Goal: Transaction & Acquisition: Purchase product/service

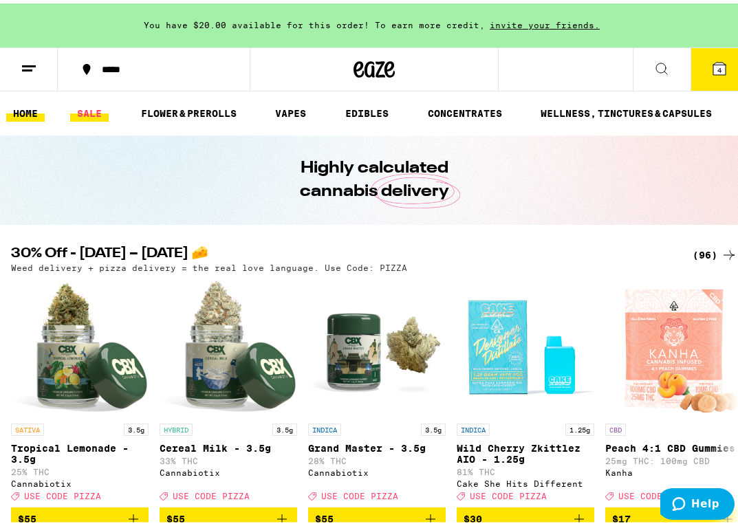
click at [92, 103] on link "SALE" at bounding box center [89, 110] width 39 height 17
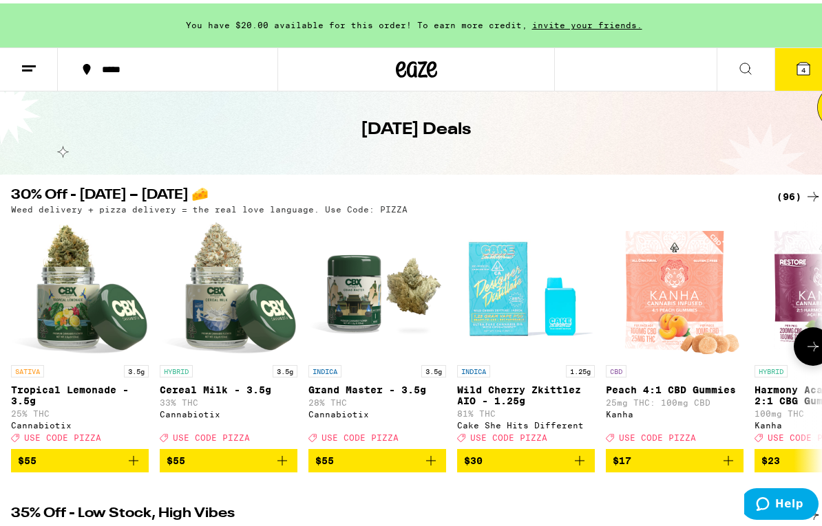
scroll to position [92, 0]
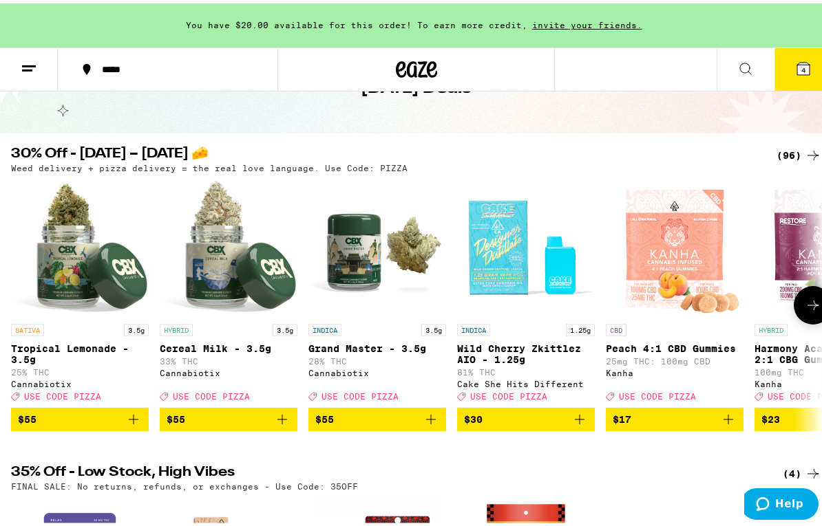
click at [653, 299] on button at bounding box center [812, 302] width 39 height 39
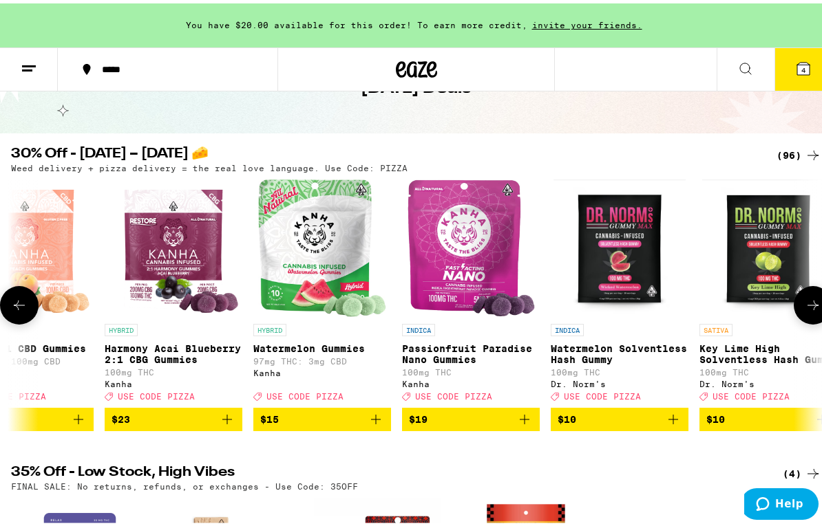
click at [653, 299] on button at bounding box center [812, 302] width 39 height 39
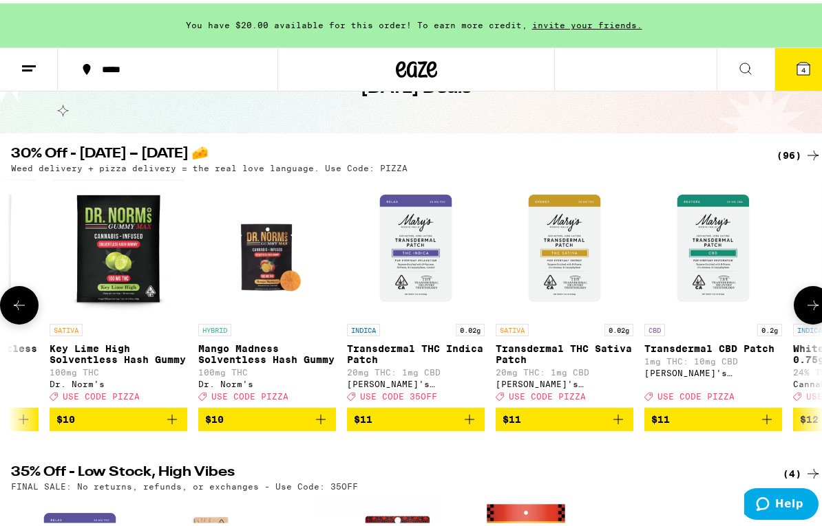
click at [653, 299] on button at bounding box center [812, 302] width 39 height 39
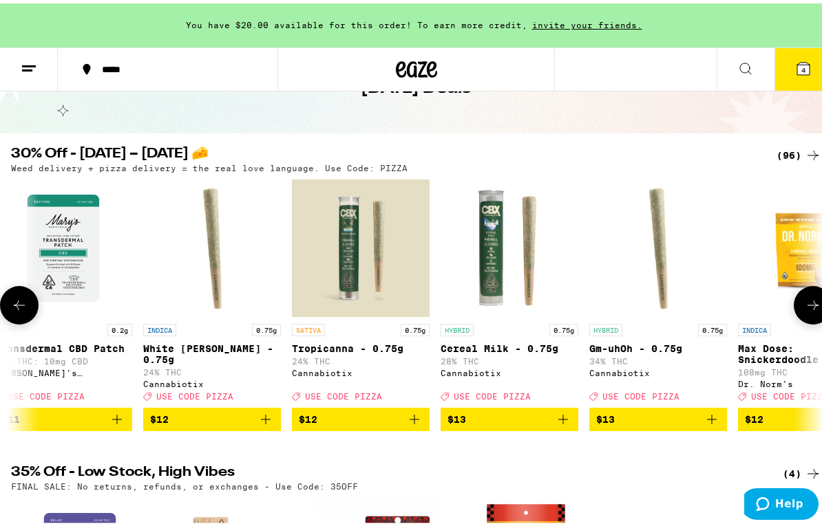
click at [653, 299] on button at bounding box center [812, 302] width 39 height 39
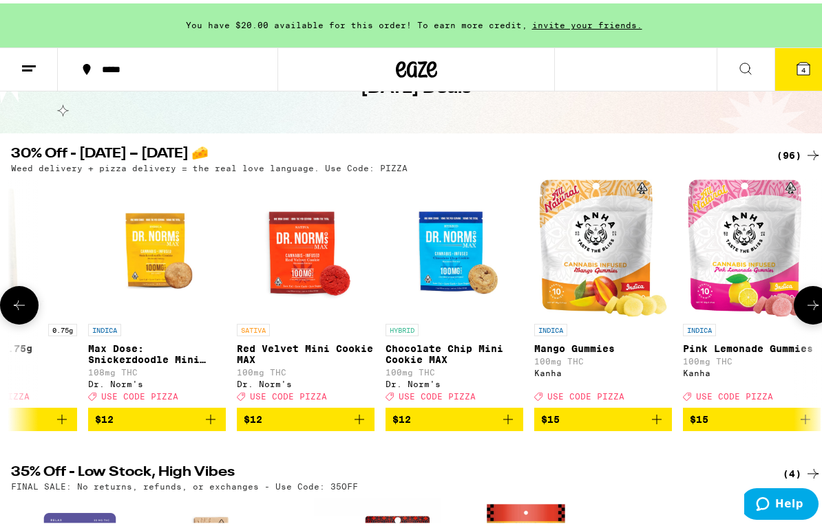
click at [653, 299] on button at bounding box center [812, 302] width 39 height 39
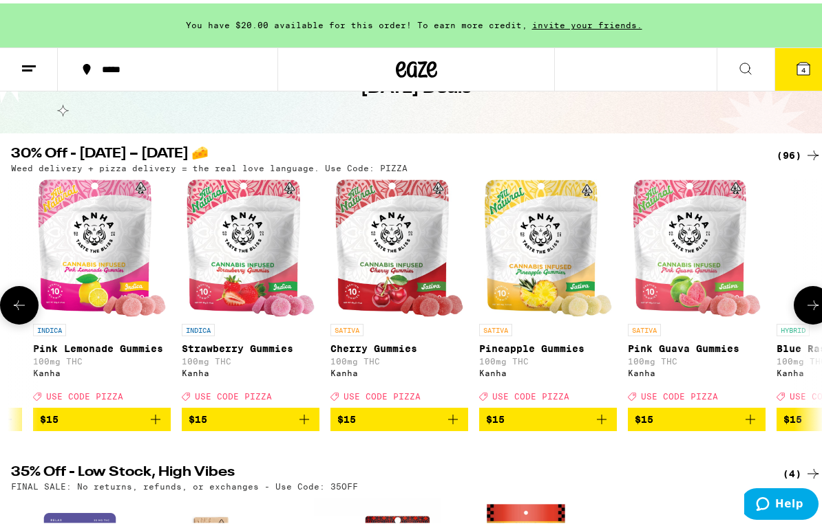
click at [653, 299] on button at bounding box center [812, 302] width 39 height 39
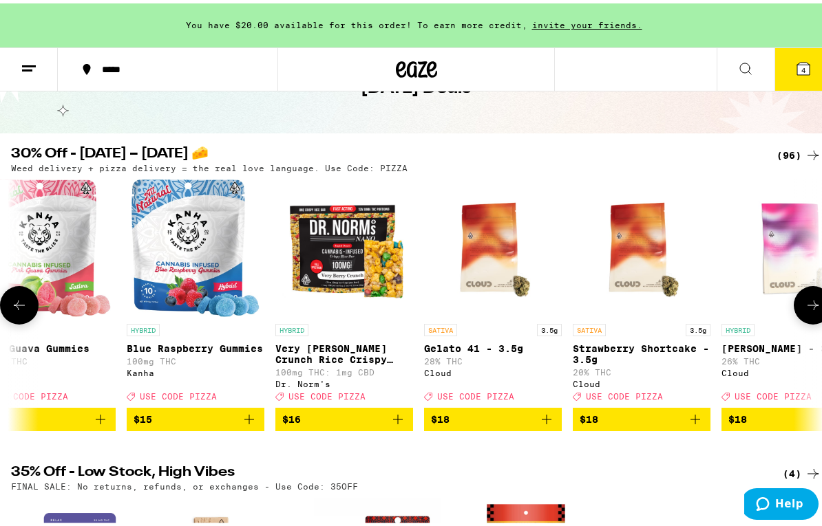
click at [653, 299] on button at bounding box center [812, 302] width 39 height 39
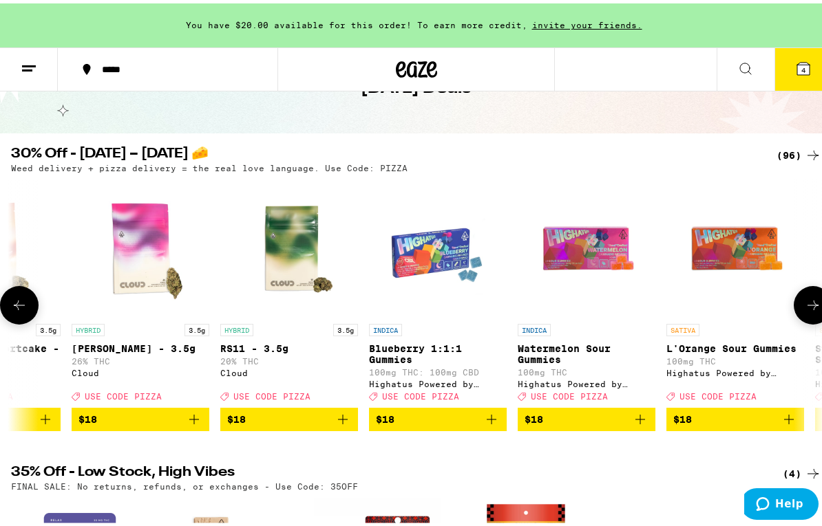
click at [653, 299] on button at bounding box center [812, 302] width 39 height 39
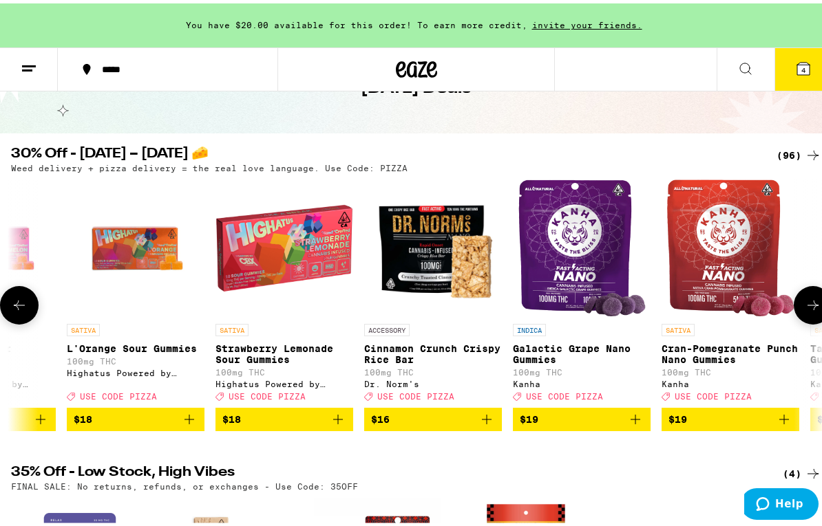
scroll to position [0, 5196]
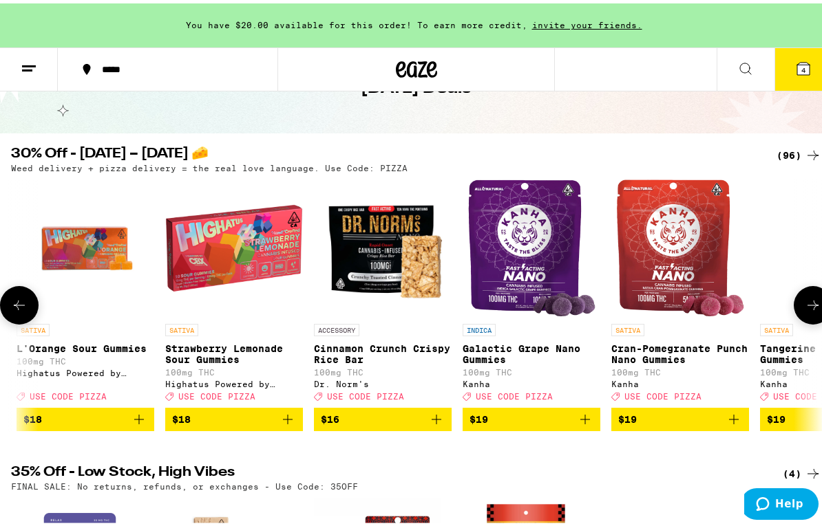
click at [11, 305] on icon at bounding box center [19, 302] width 17 height 17
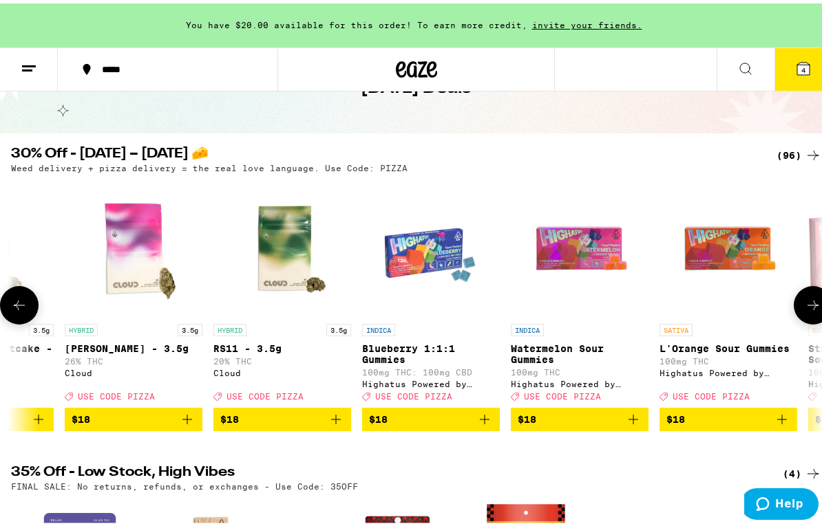
scroll to position [0, 4547]
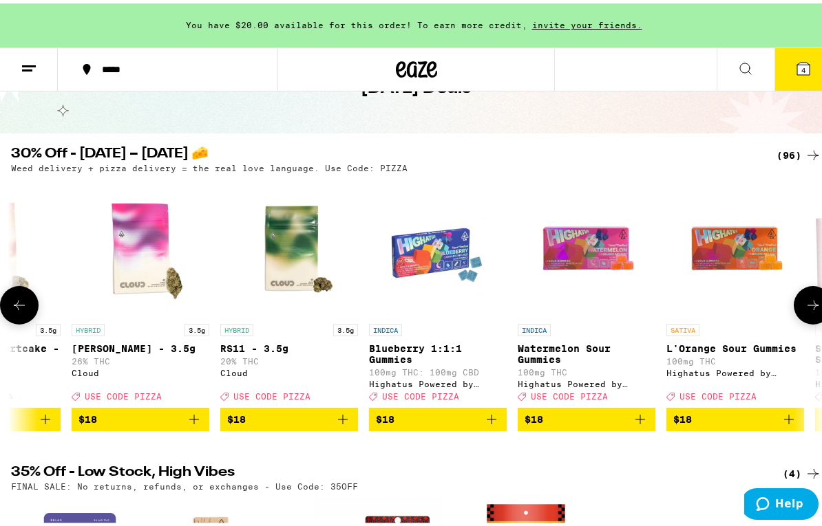
click at [653, 304] on icon at bounding box center [812, 302] width 17 height 17
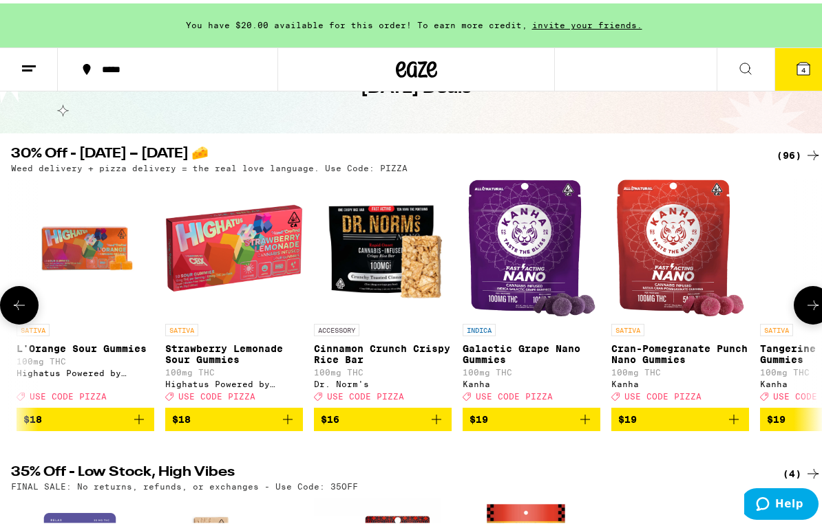
click at [653, 304] on icon at bounding box center [812, 302] width 17 height 17
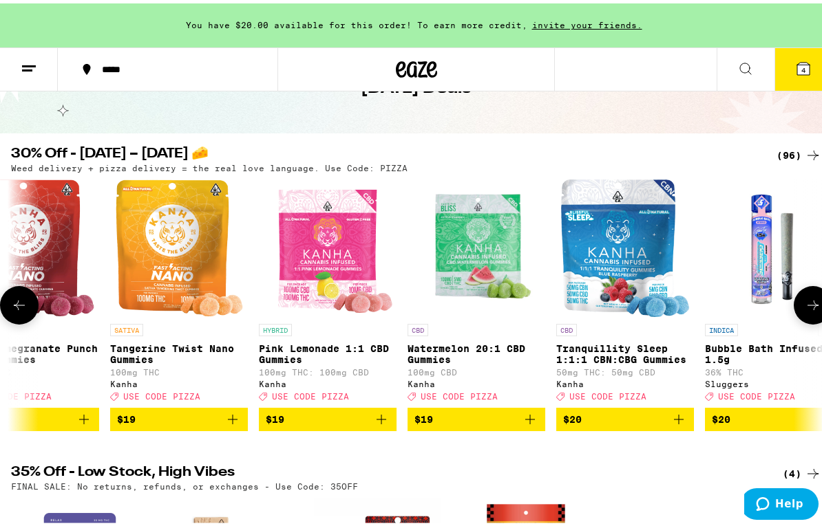
click at [653, 303] on icon at bounding box center [812, 302] width 17 height 17
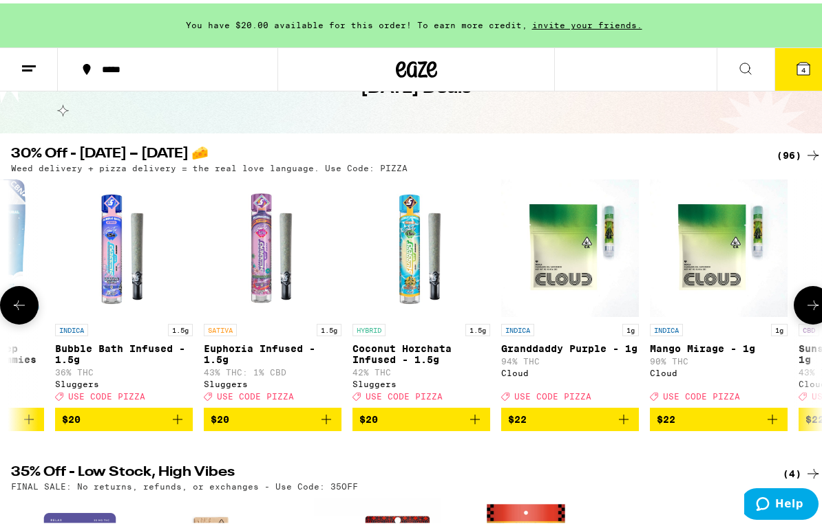
click at [653, 301] on icon at bounding box center [812, 302] width 17 height 17
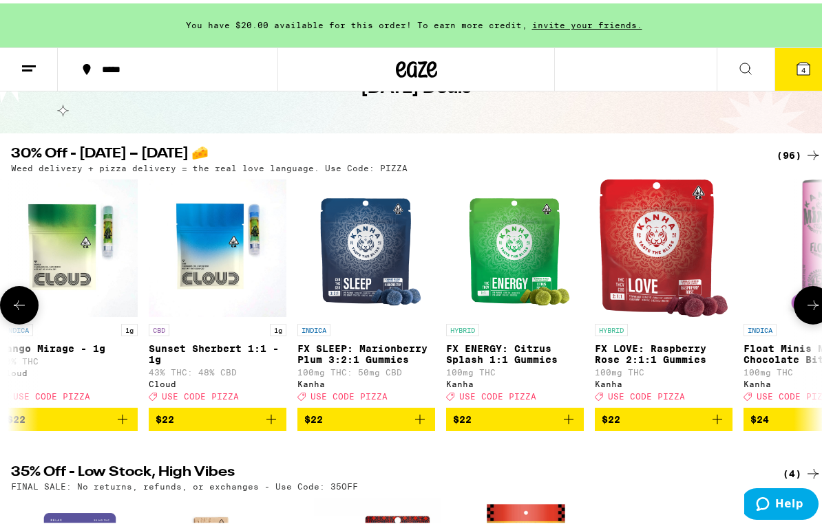
click at [653, 301] on icon at bounding box center [812, 302] width 17 height 17
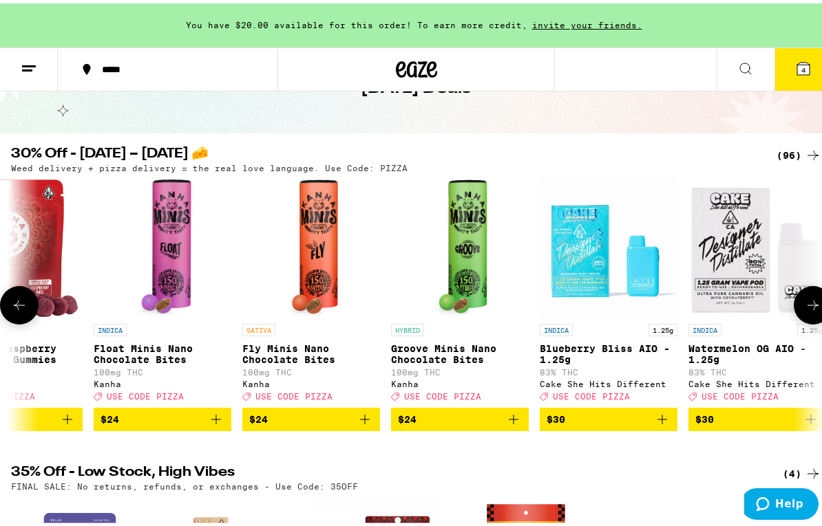
click at [653, 301] on icon at bounding box center [812, 302] width 17 height 17
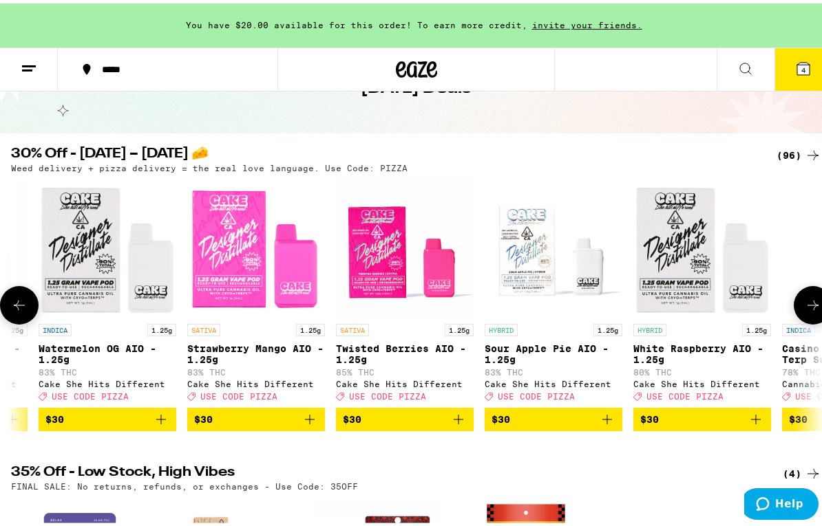
click at [653, 301] on icon at bounding box center [812, 302] width 17 height 17
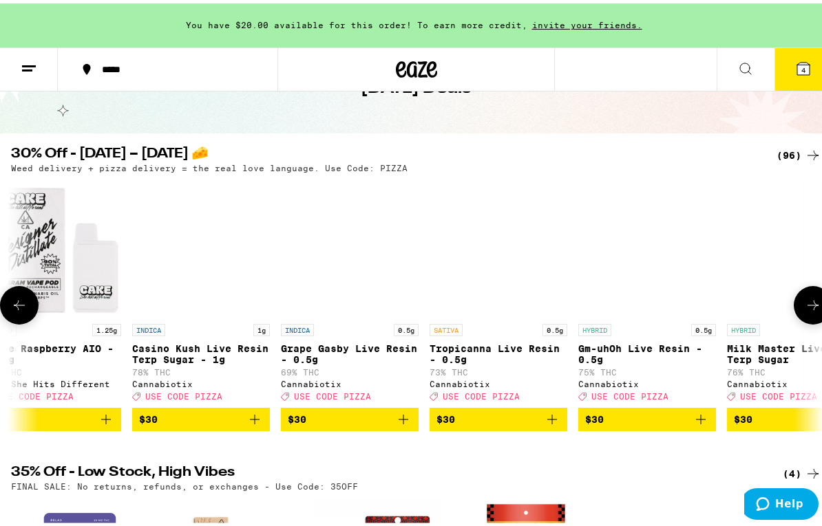
click at [653, 298] on button at bounding box center [812, 302] width 39 height 39
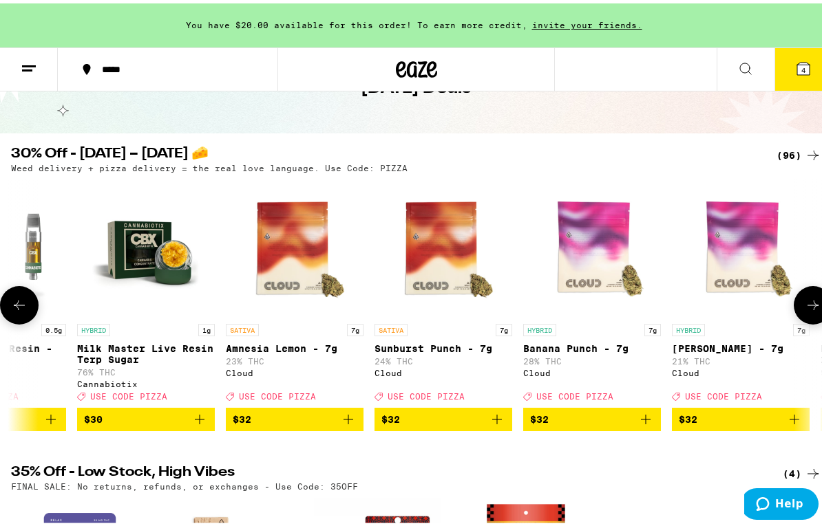
click at [653, 298] on button at bounding box center [812, 302] width 39 height 39
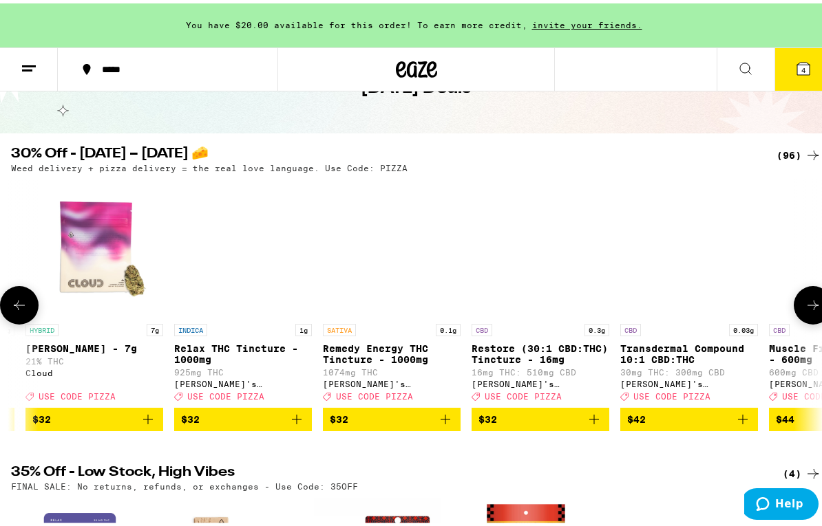
click at [653, 298] on button at bounding box center [812, 302] width 39 height 39
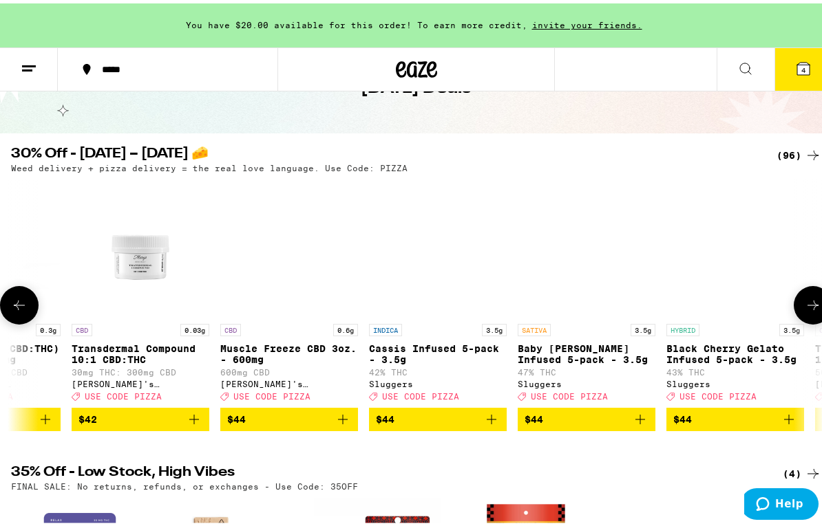
click at [653, 298] on button at bounding box center [812, 302] width 39 height 39
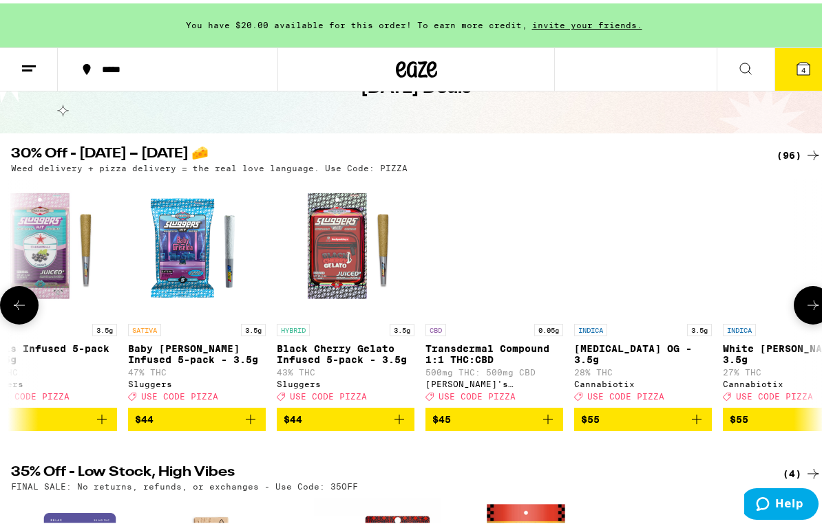
click at [653, 298] on button at bounding box center [812, 302] width 39 height 39
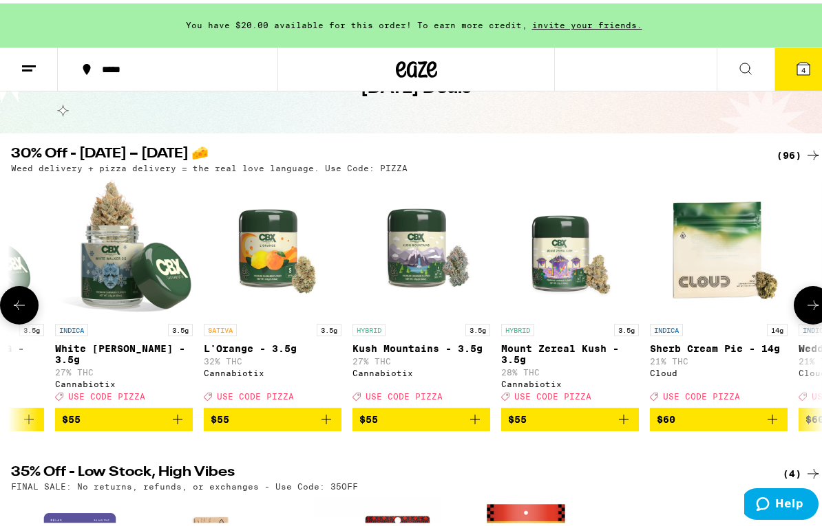
click at [20, 294] on button at bounding box center [19, 302] width 39 height 39
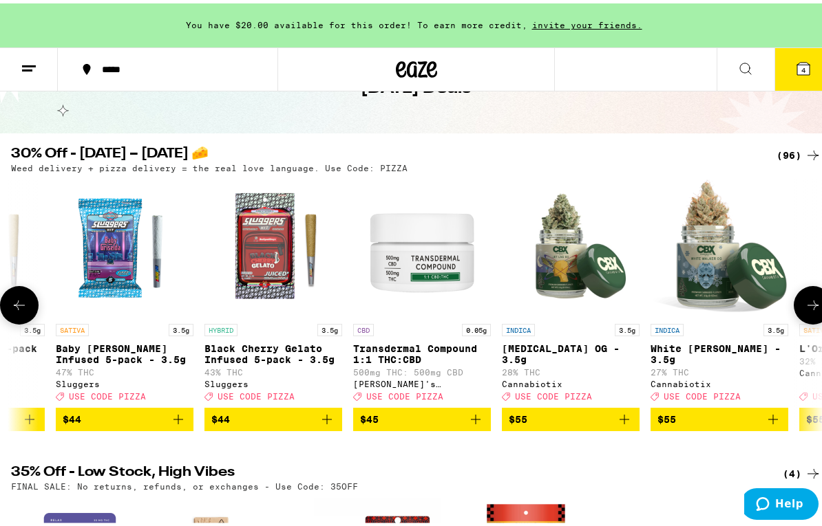
scroll to position [0, 11344]
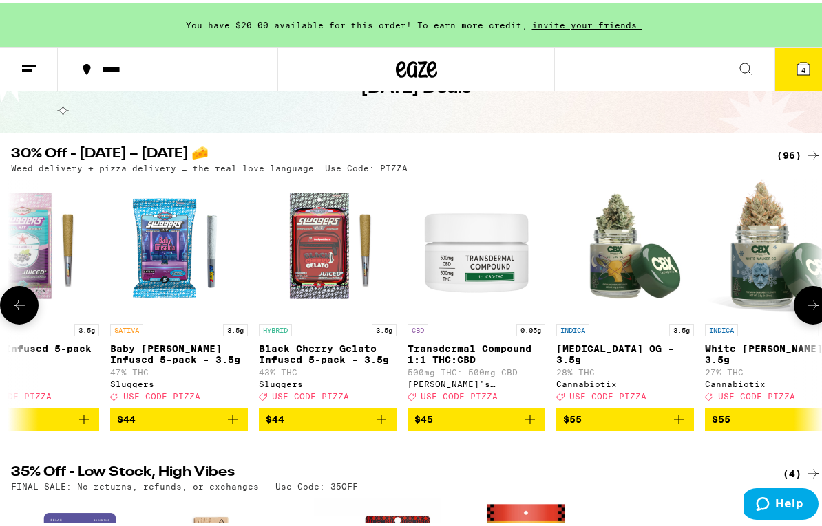
click at [21, 294] on button at bounding box center [19, 302] width 39 height 39
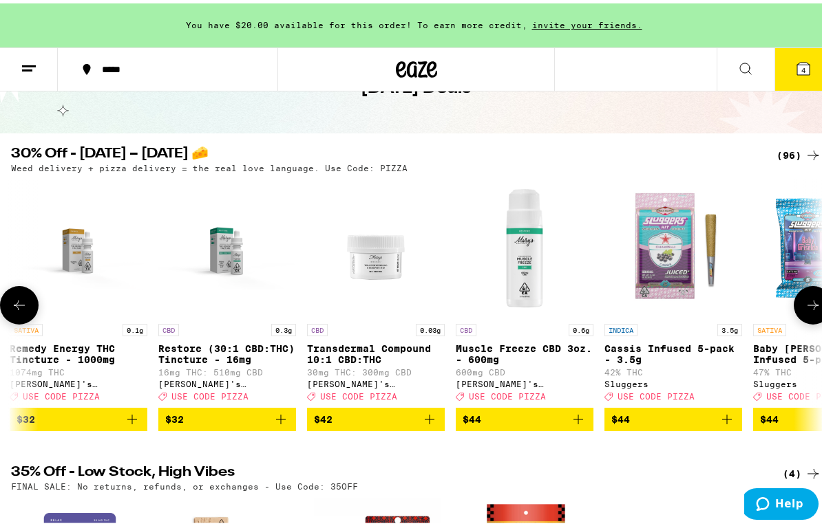
scroll to position [0, 10695]
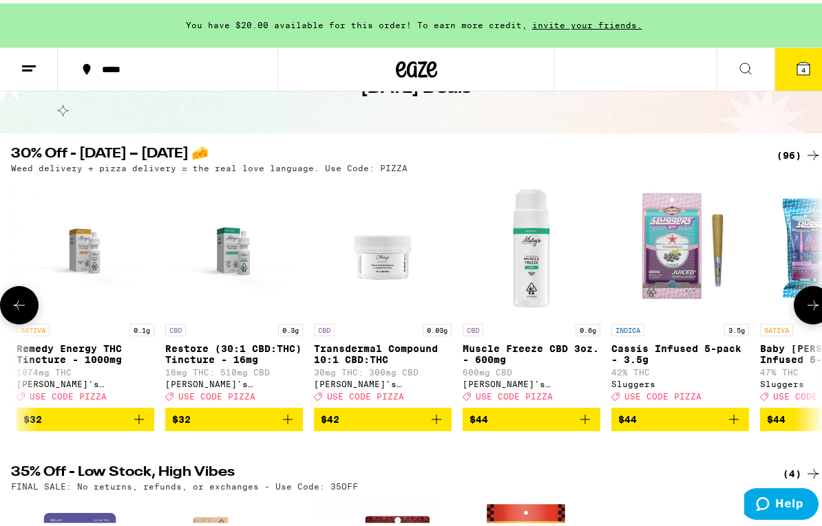
click at [653, 297] on button at bounding box center [812, 302] width 39 height 39
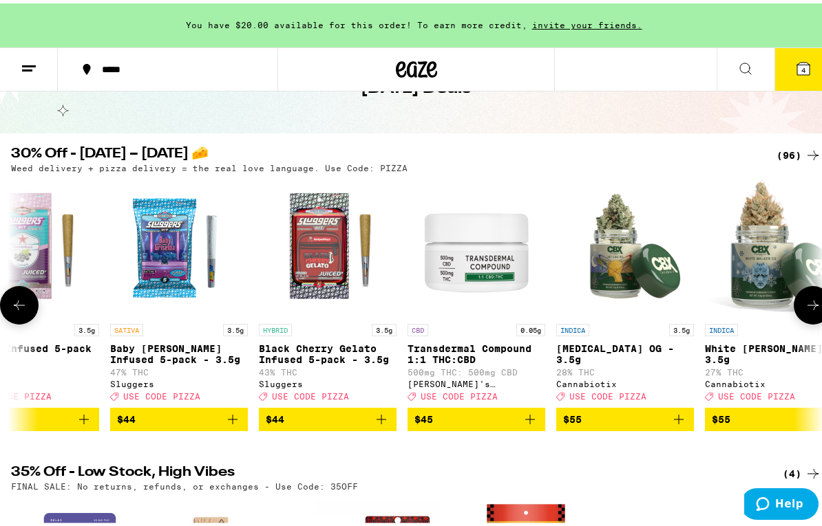
click at [653, 297] on button at bounding box center [812, 302] width 39 height 39
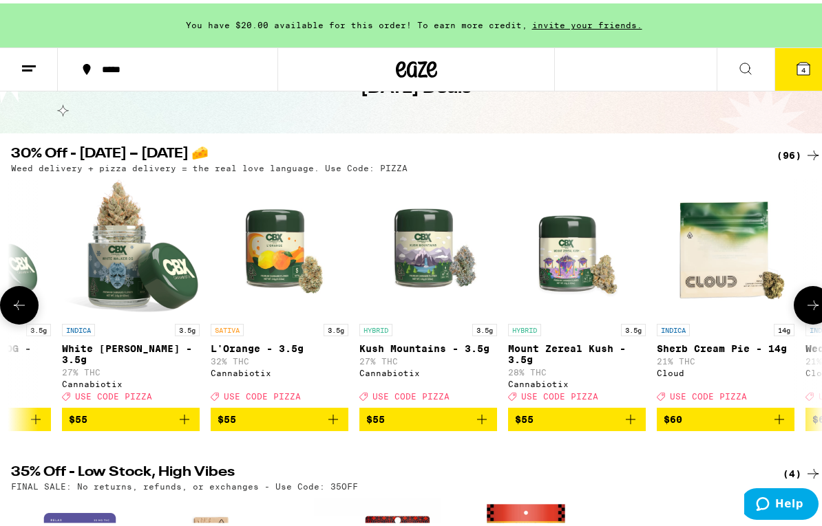
scroll to position [0, 11994]
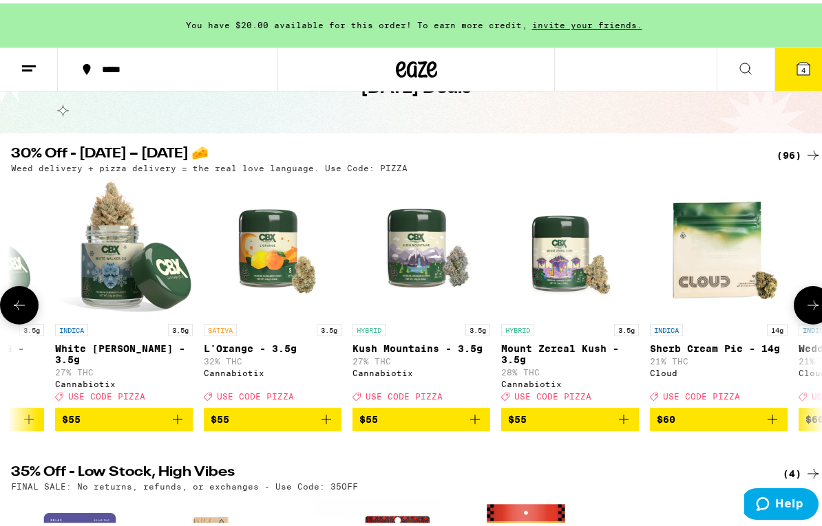
click at [30, 294] on button at bounding box center [19, 302] width 39 height 39
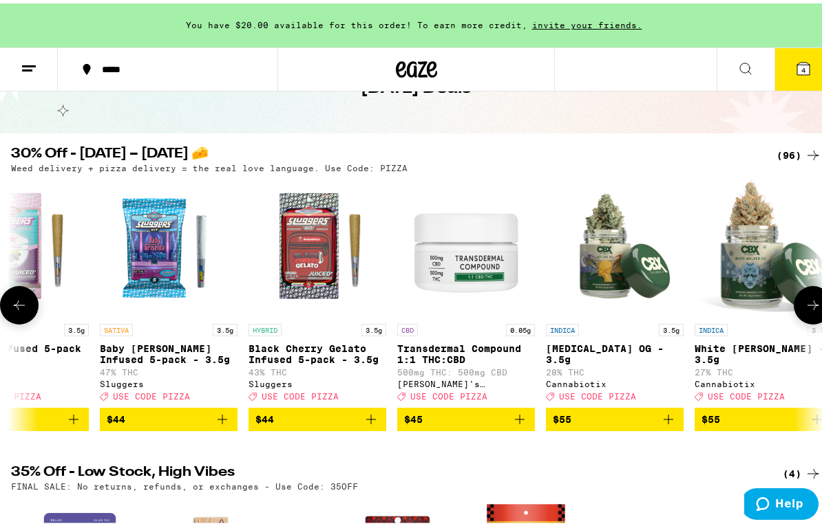
scroll to position [0, 11344]
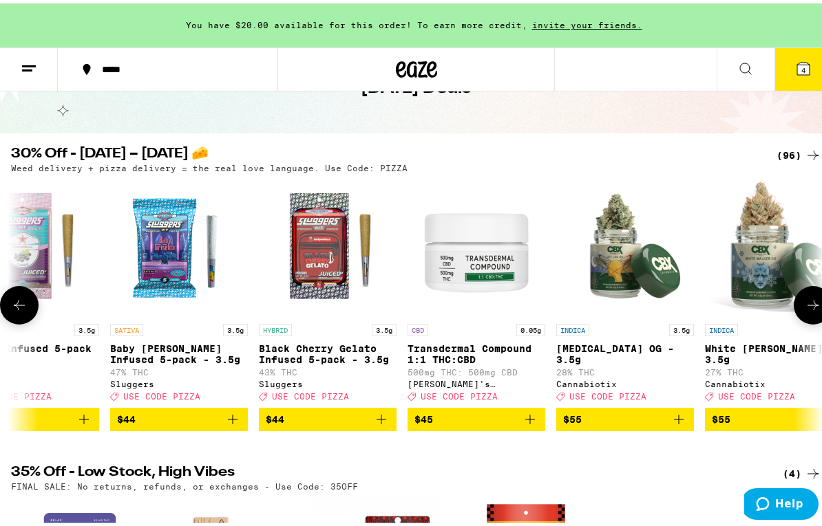
click at [653, 310] on icon at bounding box center [812, 302] width 17 height 17
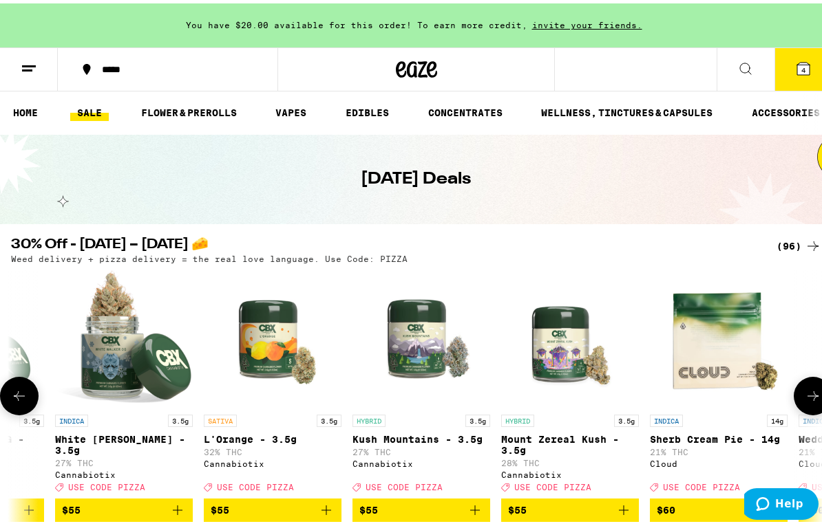
scroll to position [0, 0]
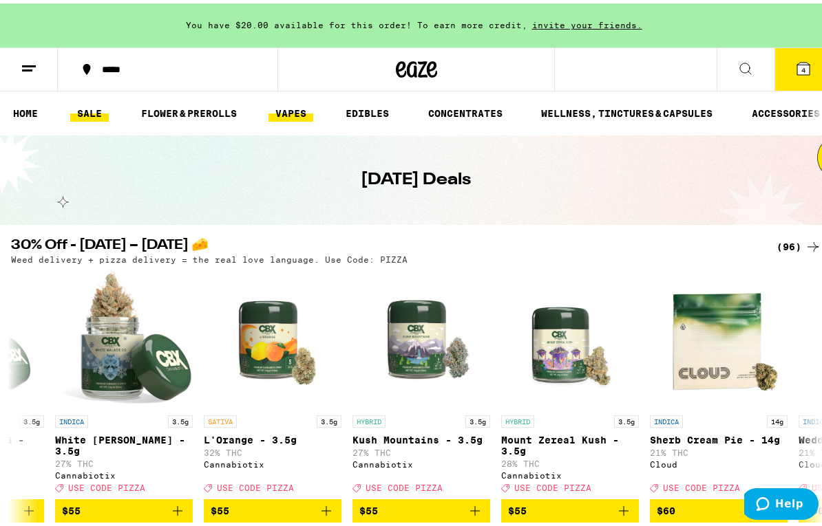
click at [305, 108] on link "VAPES" at bounding box center [290, 110] width 45 height 17
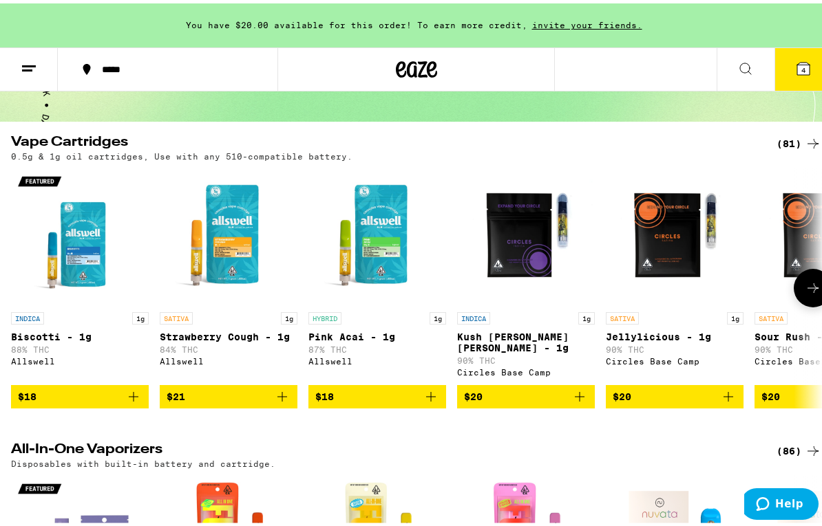
scroll to position [92, 0]
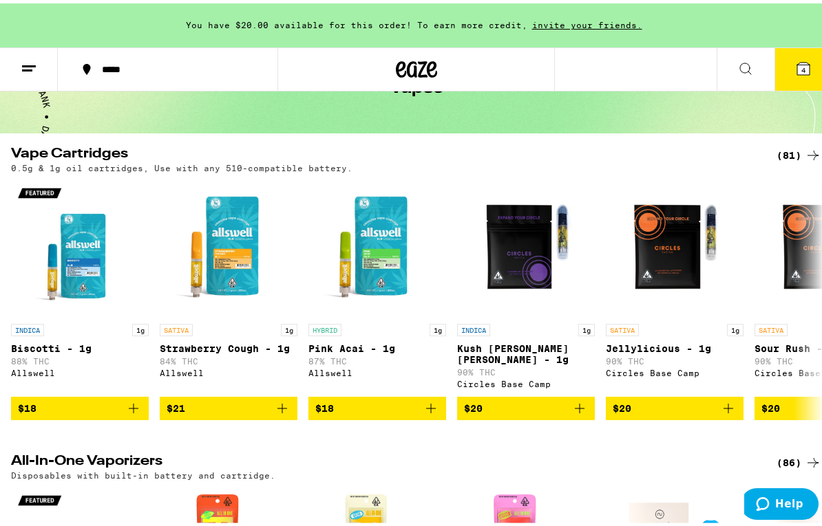
click at [653, 151] on div "(81)" at bounding box center [798, 152] width 45 height 17
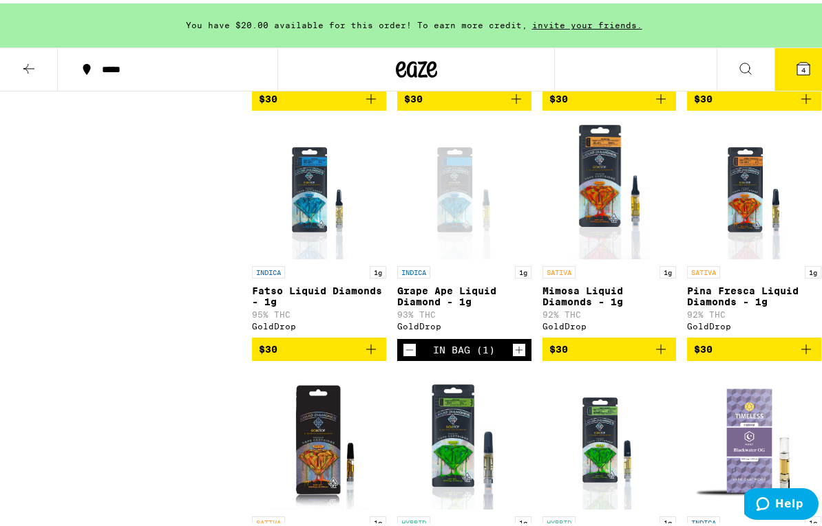
scroll to position [2202, 0]
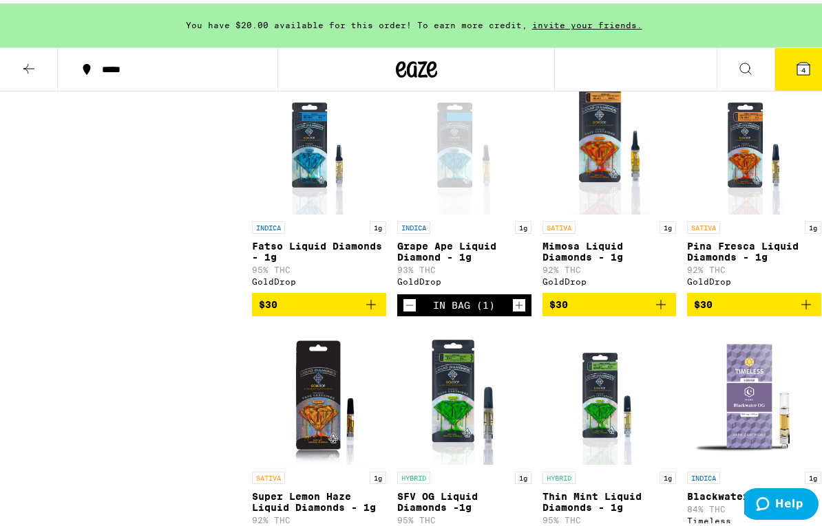
click at [411, 310] on icon "Decrement" at bounding box center [409, 302] width 12 height 17
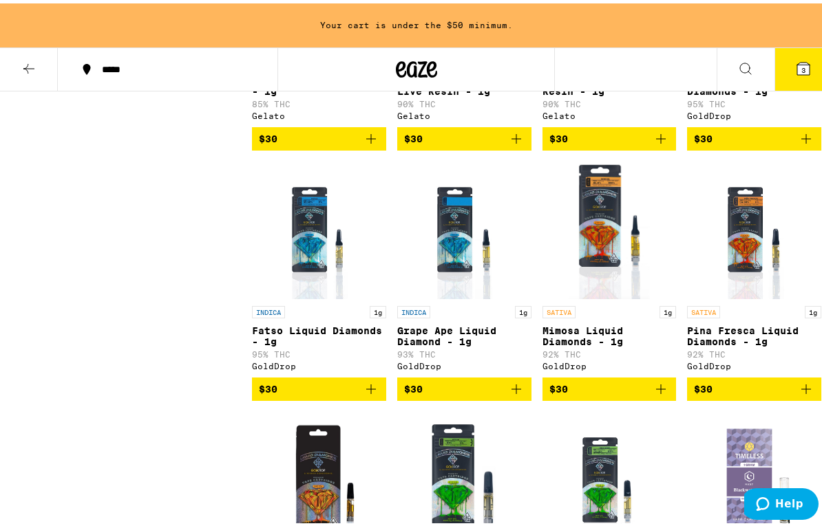
scroll to position [2156, 0]
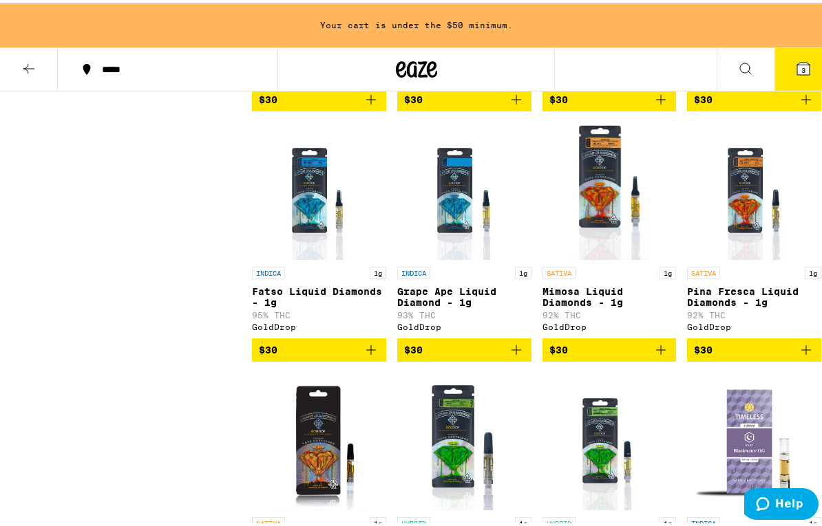
click at [305, 208] on img "Open page for Fatso Liquid Diamonds - 1g from GoldDrop" at bounding box center [319, 188] width 110 height 138
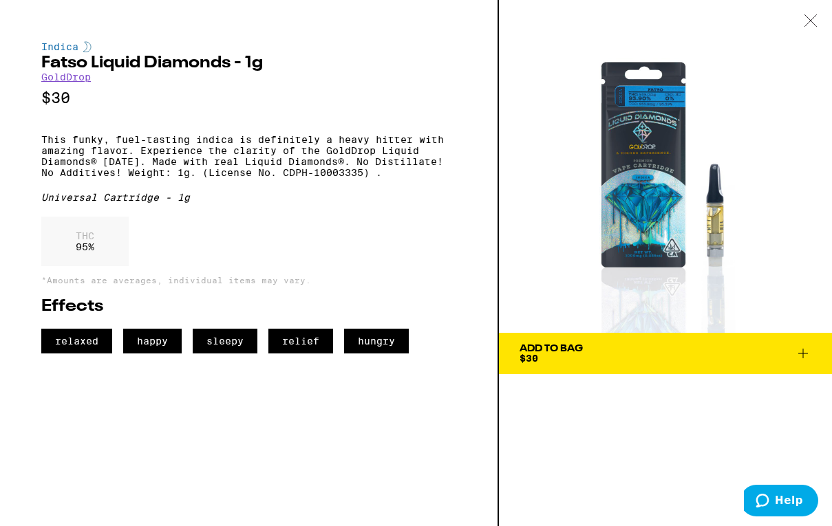
click at [653, 17] on icon at bounding box center [811, 20] width 14 height 12
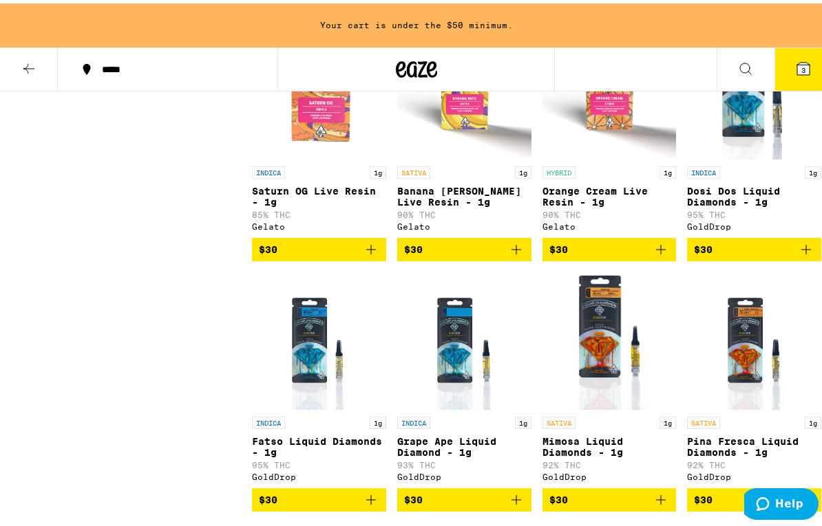
scroll to position [1973, 0]
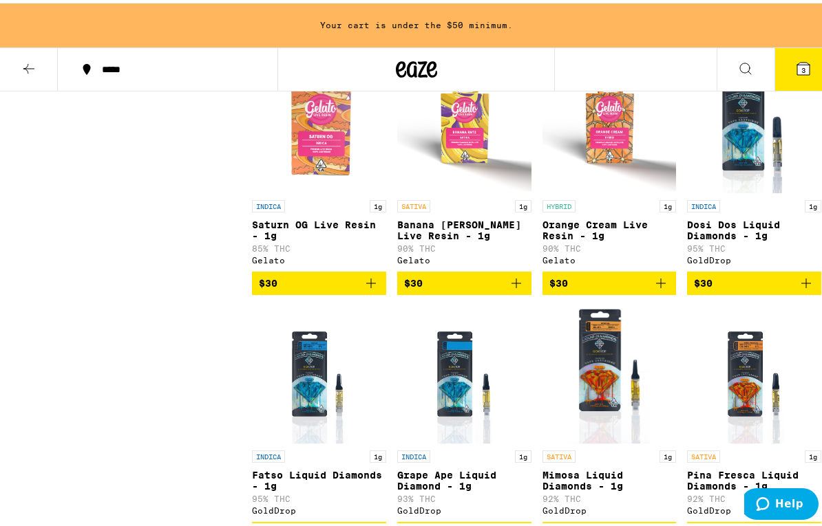
click at [653, 288] on icon "Add to bag" at bounding box center [805, 280] width 17 height 17
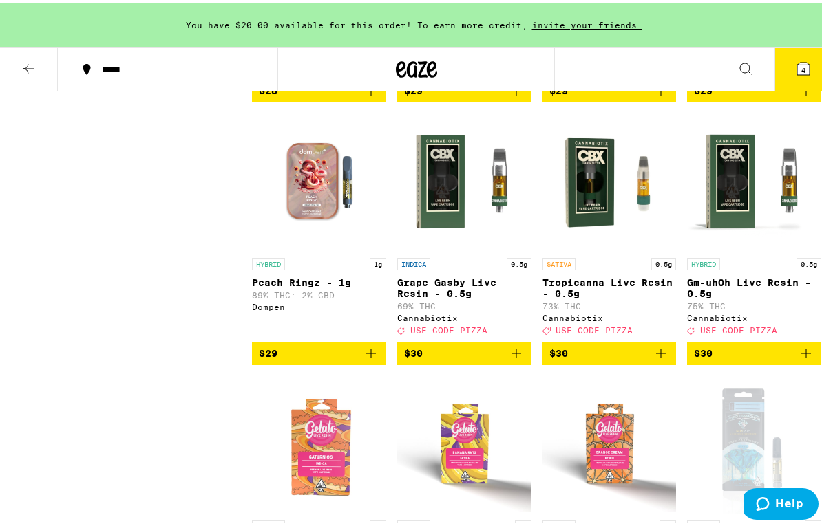
scroll to position [1651, 0]
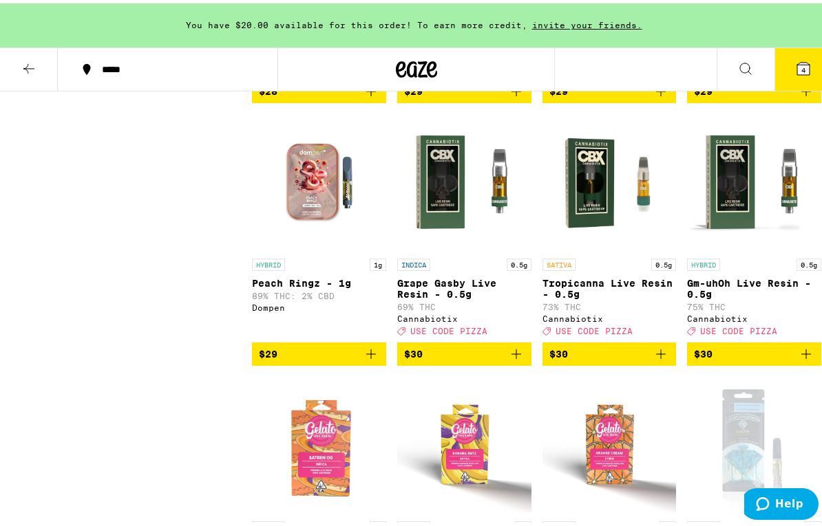
click at [653, 65] on icon at bounding box center [803, 65] width 17 height 17
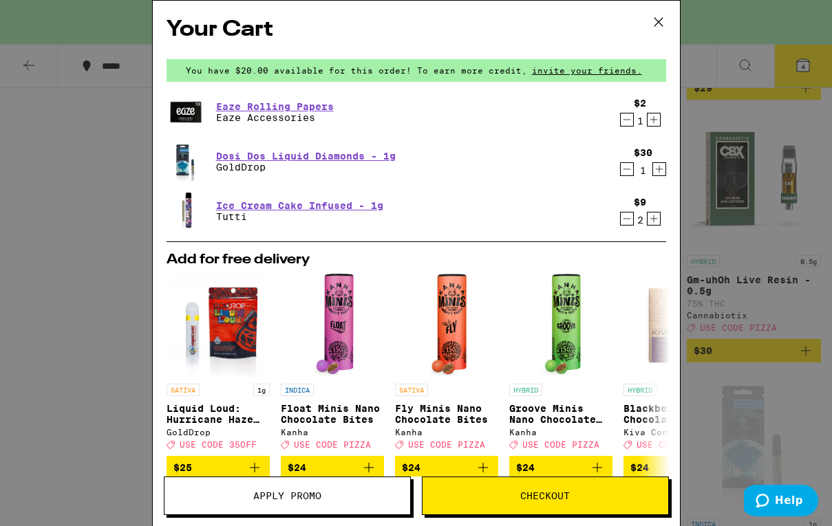
click at [621, 117] on icon "Decrement" at bounding box center [627, 119] width 12 height 17
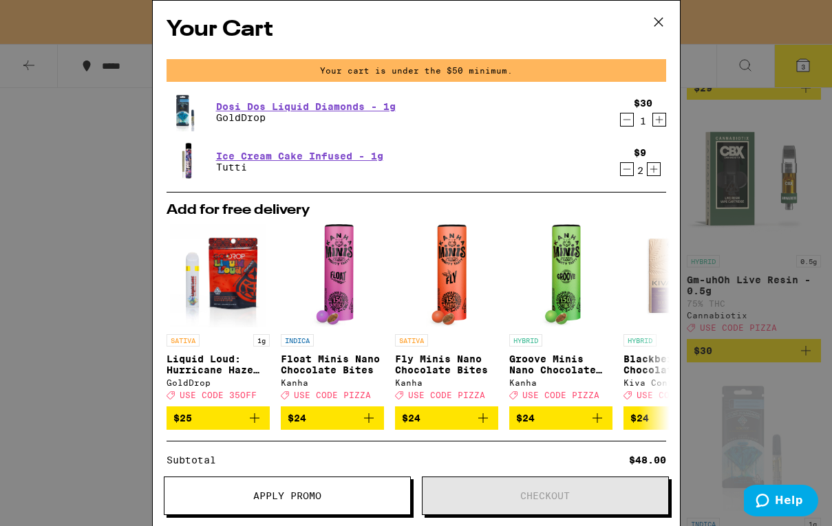
click at [621, 168] on icon "Decrement" at bounding box center [627, 169] width 12 height 17
click at [653, 20] on icon at bounding box center [658, 22] width 8 height 8
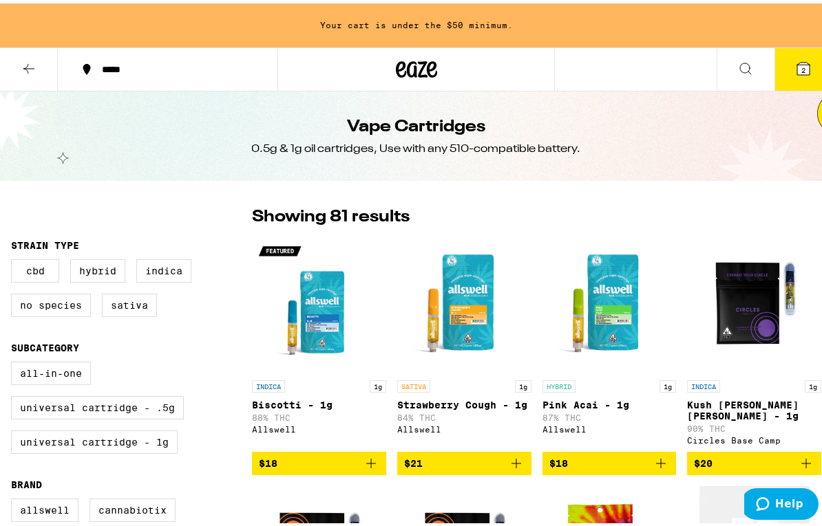
click at [31, 57] on icon at bounding box center [29, 65] width 17 height 17
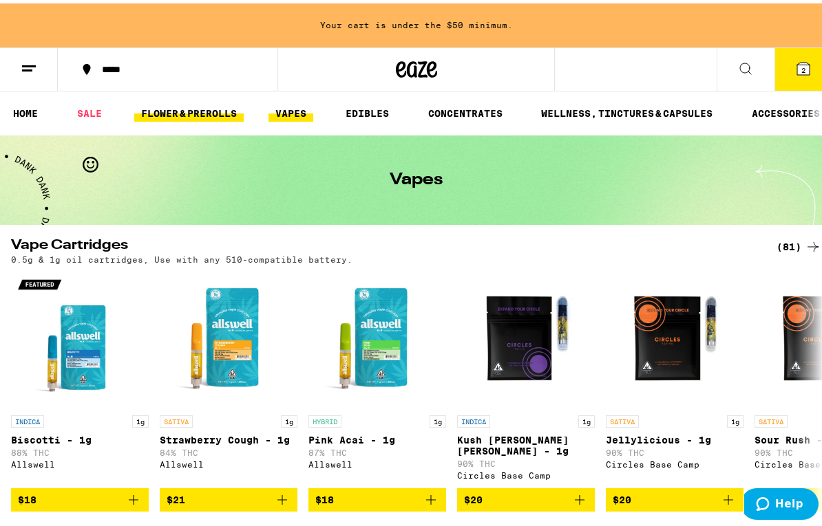
click at [193, 106] on link "FLOWER & PREROLLS" at bounding box center [188, 110] width 109 height 17
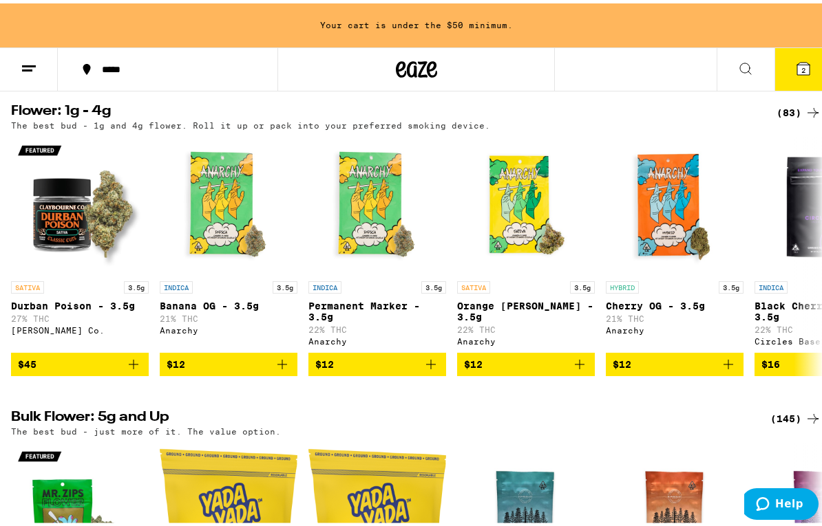
scroll to position [6, 0]
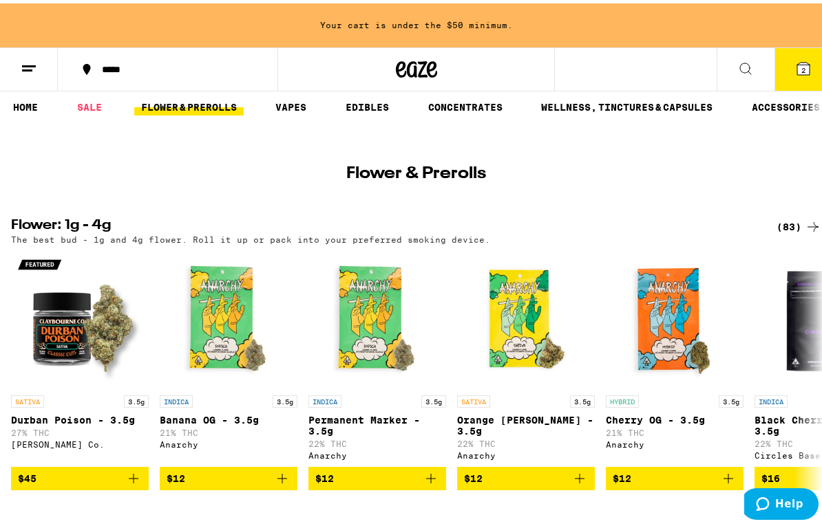
click at [653, 232] on div "(83)" at bounding box center [798, 223] width 45 height 17
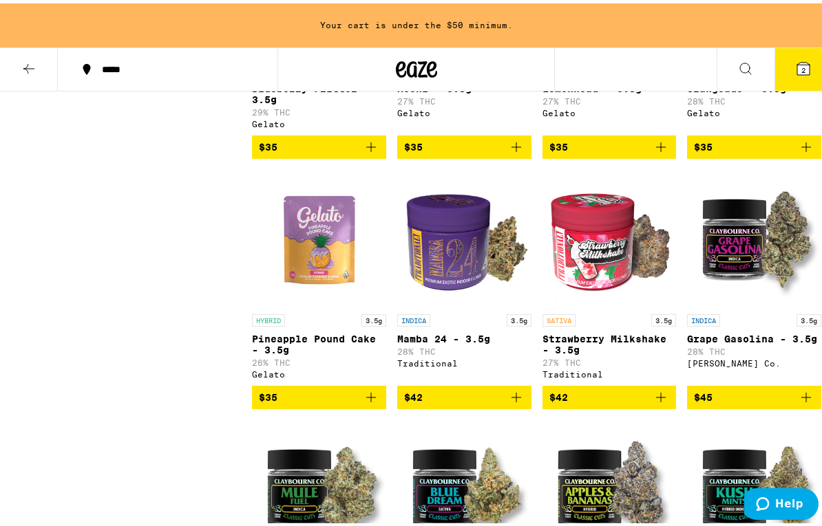
scroll to position [2431, 0]
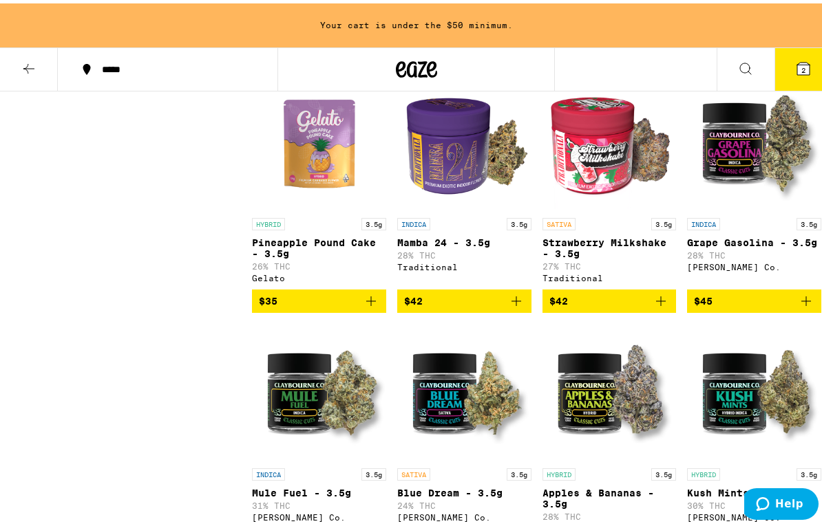
drag, startPoint x: 506, startPoint y: 350, endPoint x: 98, endPoint y: 334, distance: 409.0
click at [98, 334] on div "Clearfalse filter Strain Type CBD CBD Dominant Hybrid Indica Sativa Brand Alien…" at bounding box center [131, 435] width 241 height 5329
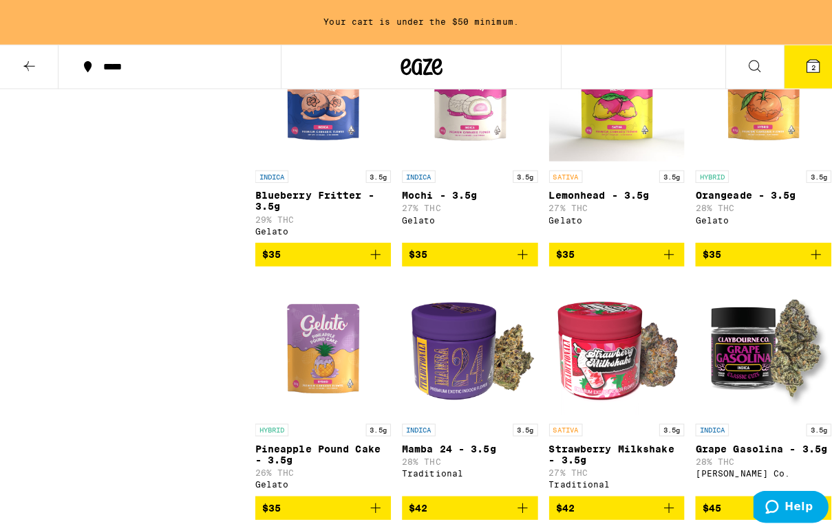
scroll to position [2202, 0]
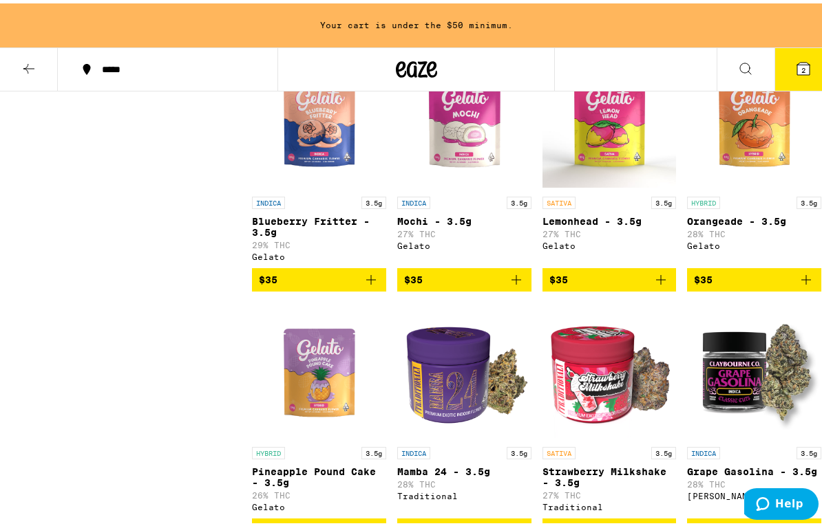
click at [373, 285] on icon "Add to bag" at bounding box center [371, 276] width 17 height 17
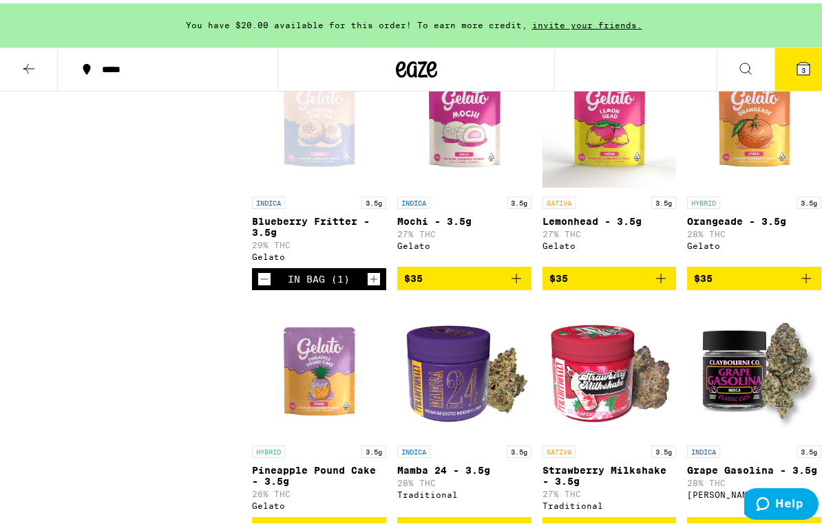
click at [653, 64] on span "3" at bounding box center [803, 67] width 4 height 8
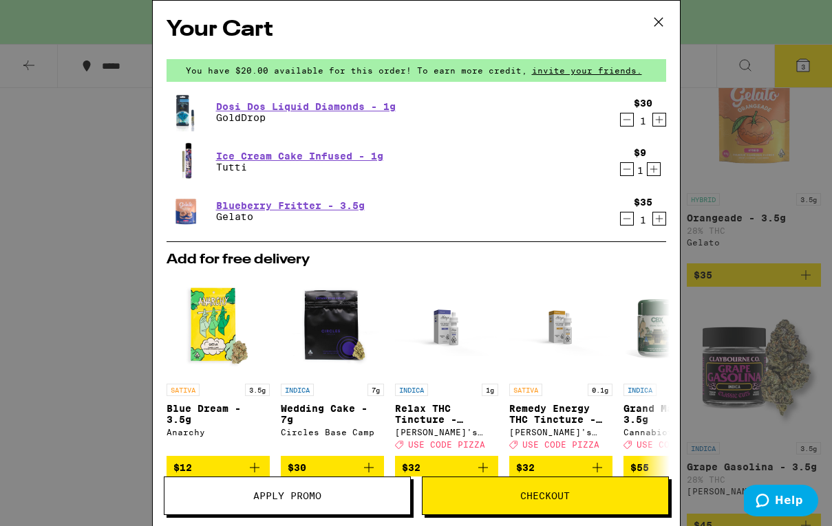
click at [621, 169] on icon "Decrement" at bounding box center [627, 169] width 12 height 17
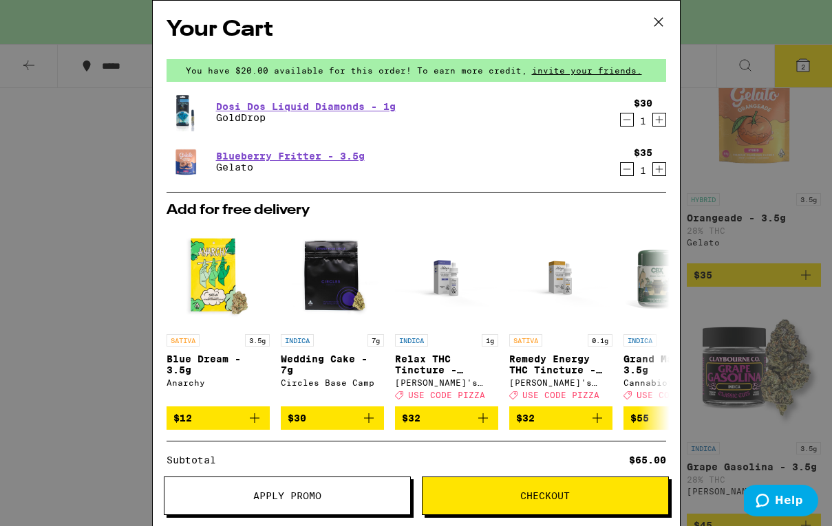
click at [621, 166] on icon "Decrement" at bounding box center [627, 169] width 12 height 17
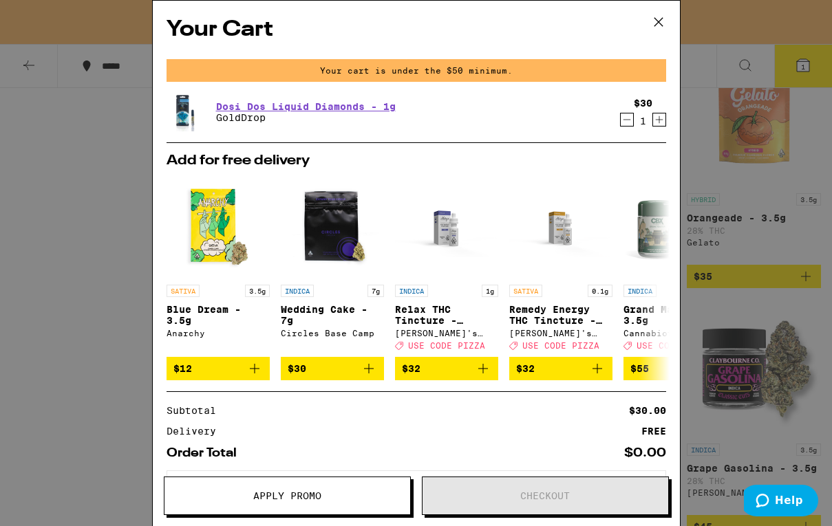
click at [653, 24] on icon at bounding box center [658, 22] width 21 height 21
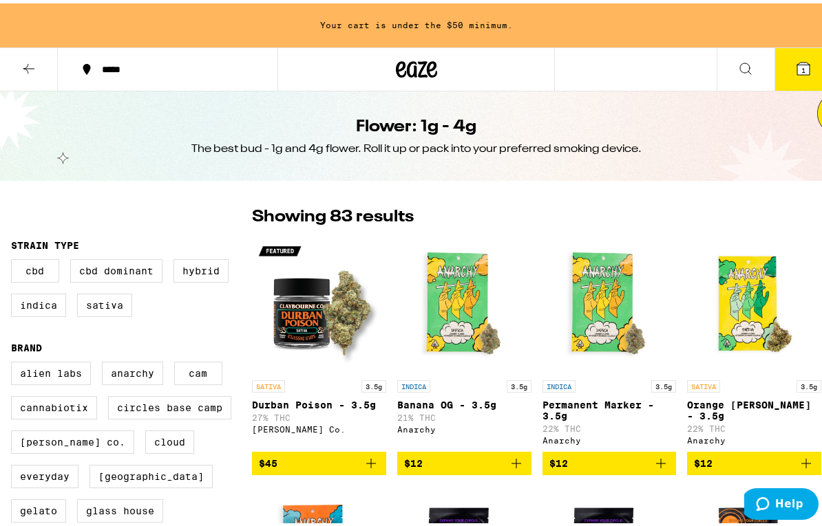
click at [27, 63] on icon at bounding box center [28, 66] width 11 height 10
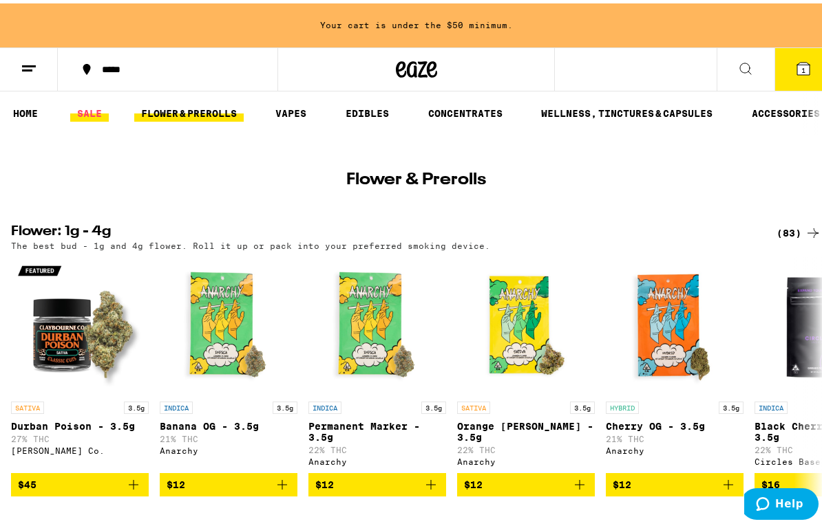
click at [92, 107] on link "SALE" at bounding box center [89, 110] width 39 height 17
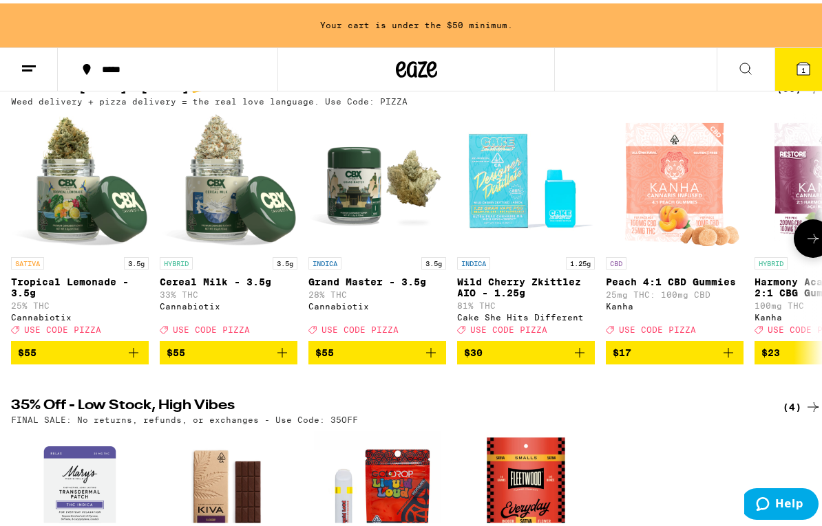
scroll to position [46, 0]
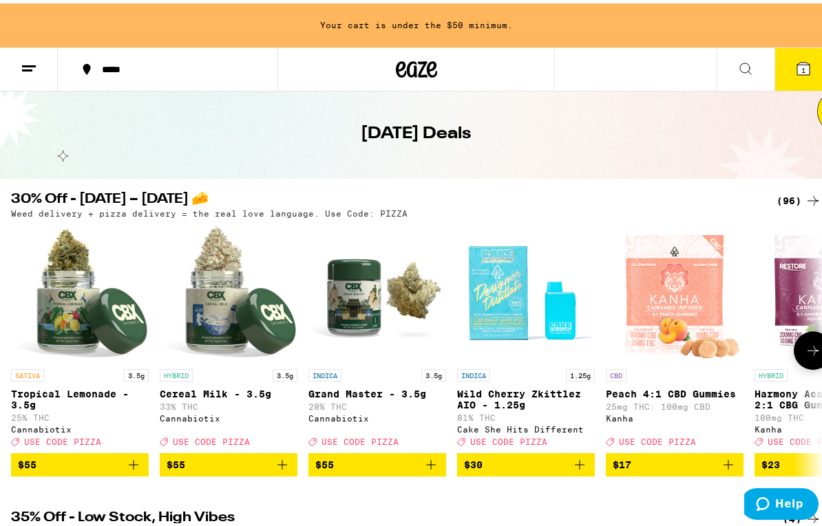
click at [389, 319] on img "Open page for Grand Master - 3.5g from Cannabiotix" at bounding box center [377, 291] width 138 height 138
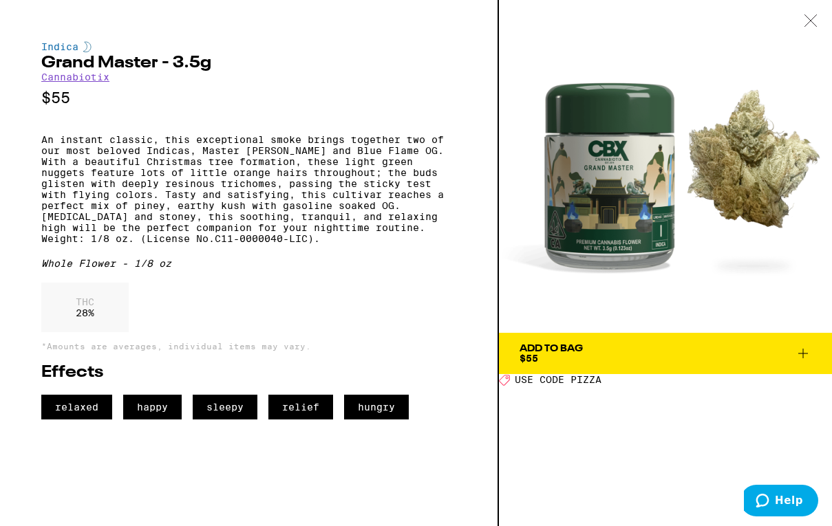
click at [653, 19] on icon at bounding box center [811, 20] width 14 height 12
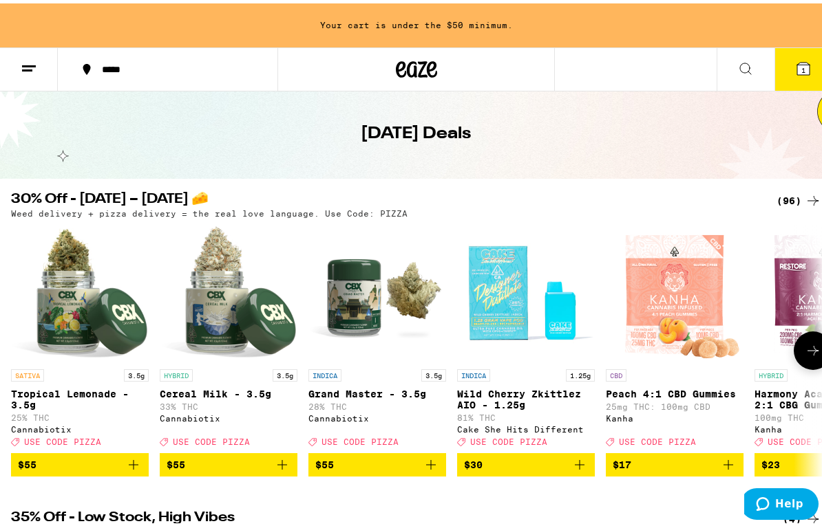
click at [653, 350] on icon at bounding box center [812, 347] width 17 height 17
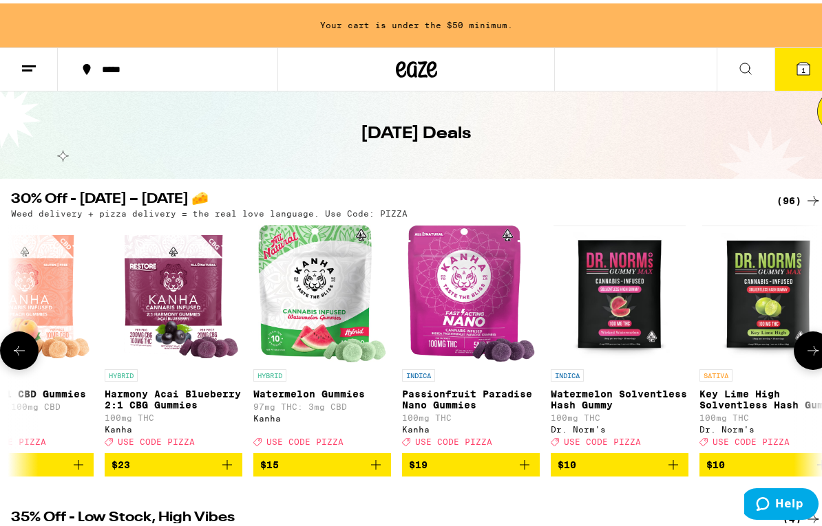
click at [653, 350] on button at bounding box center [812, 347] width 39 height 39
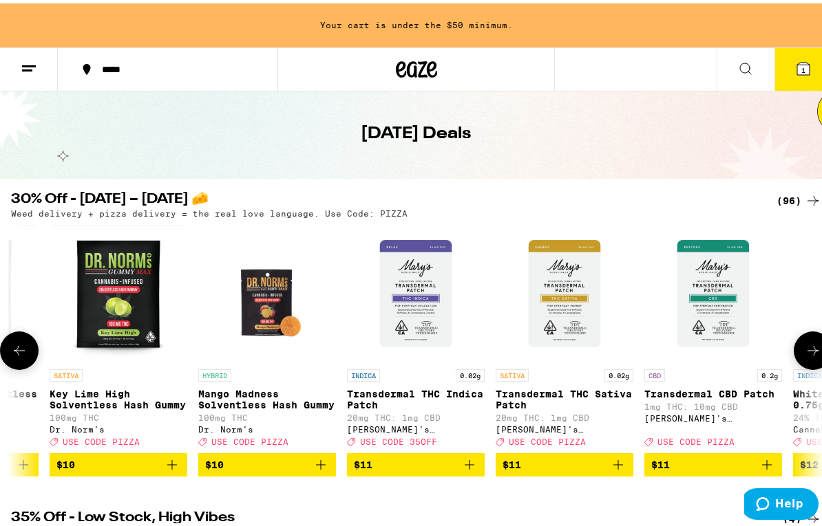
click at [653, 349] on button at bounding box center [812, 347] width 39 height 39
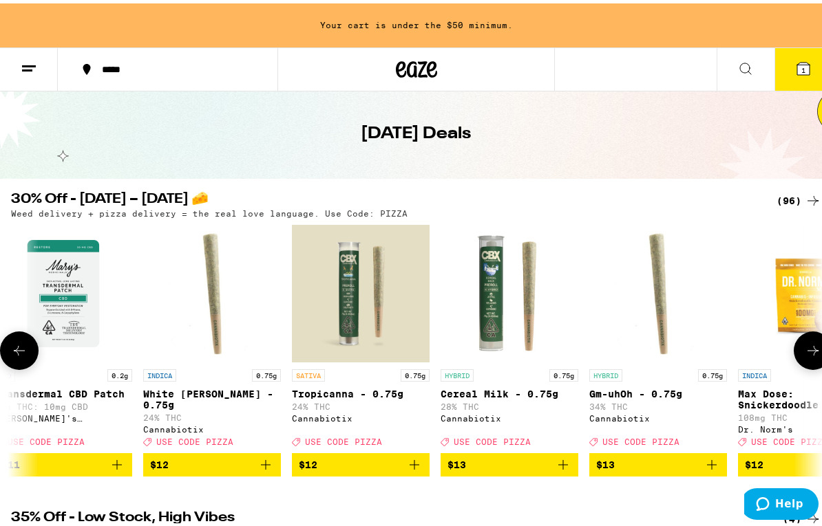
click at [653, 349] on button at bounding box center [812, 347] width 39 height 39
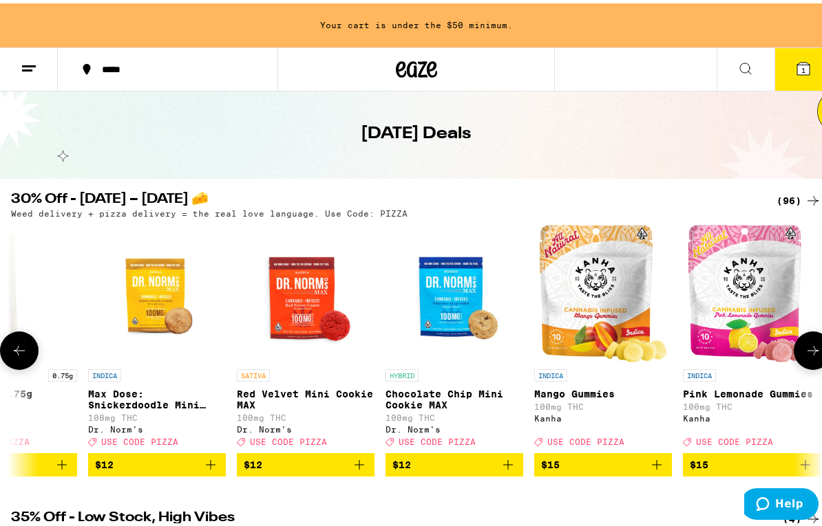
click at [653, 349] on button at bounding box center [812, 347] width 39 height 39
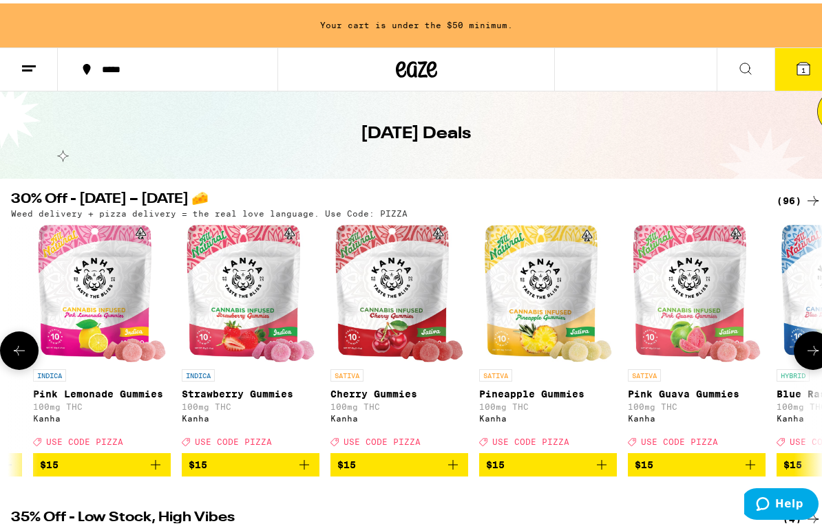
click at [653, 349] on button at bounding box center [812, 347] width 39 height 39
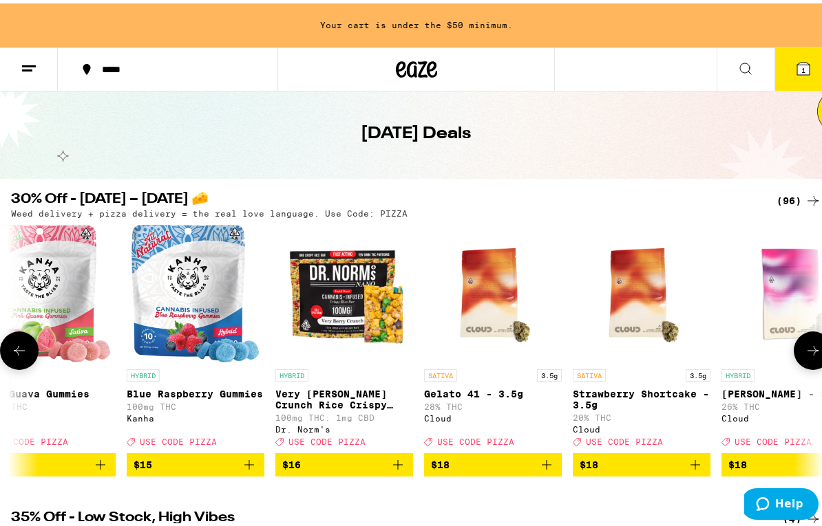
click at [653, 349] on button at bounding box center [812, 347] width 39 height 39
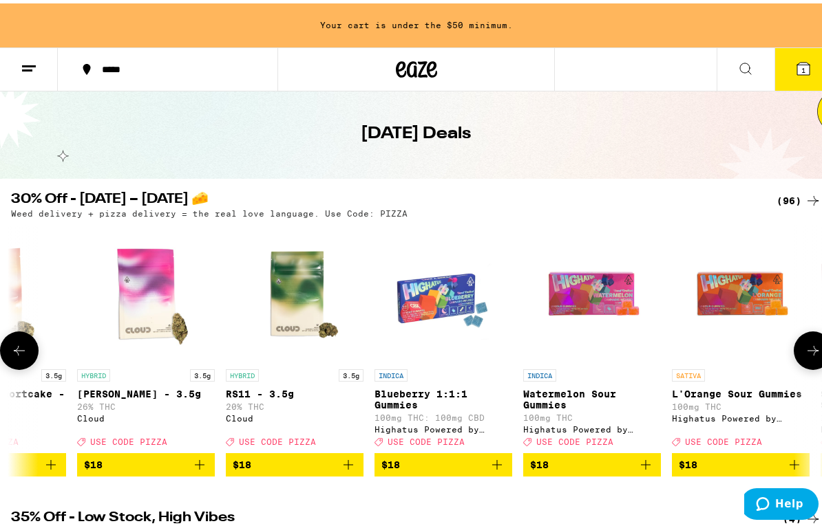
scroll to position [0, 4547]
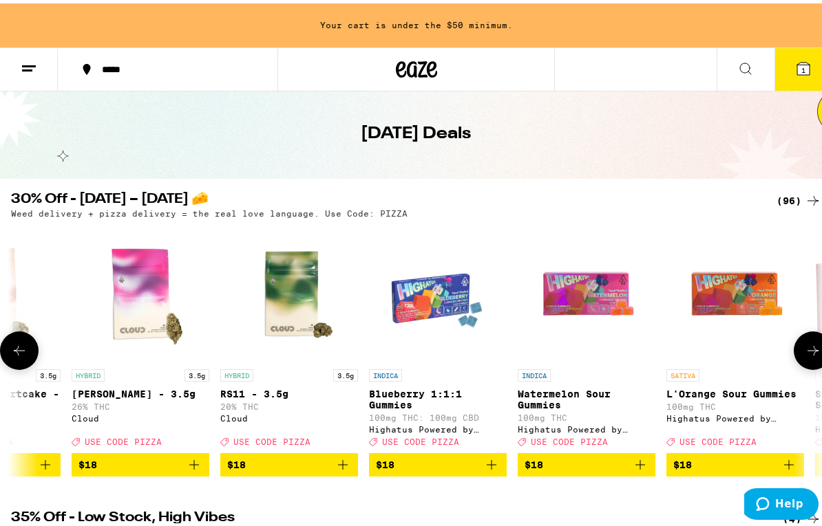
click at [653, 349] on button at bounding box center [812, 347] width 39 height 39
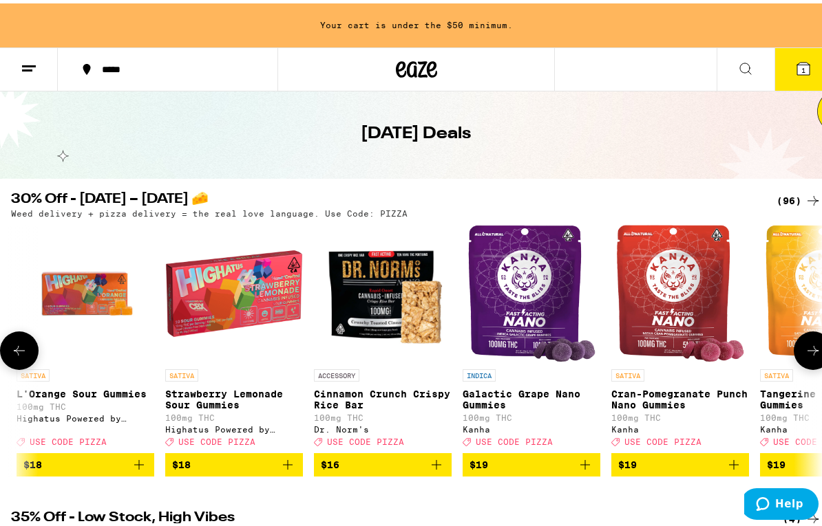
click at [653, 349] on button at bounding box center [812, 347] width 39 height 39
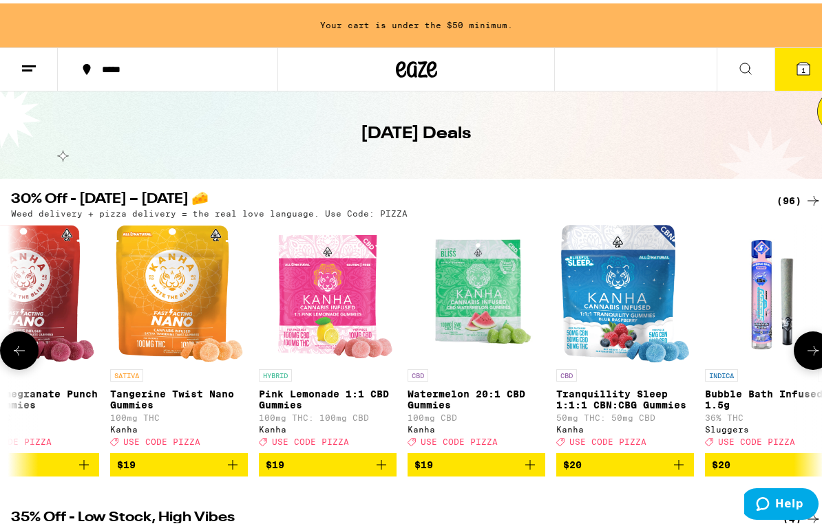
click at [653, 348] on button at bounding box center [812, 347] width 39 height 39
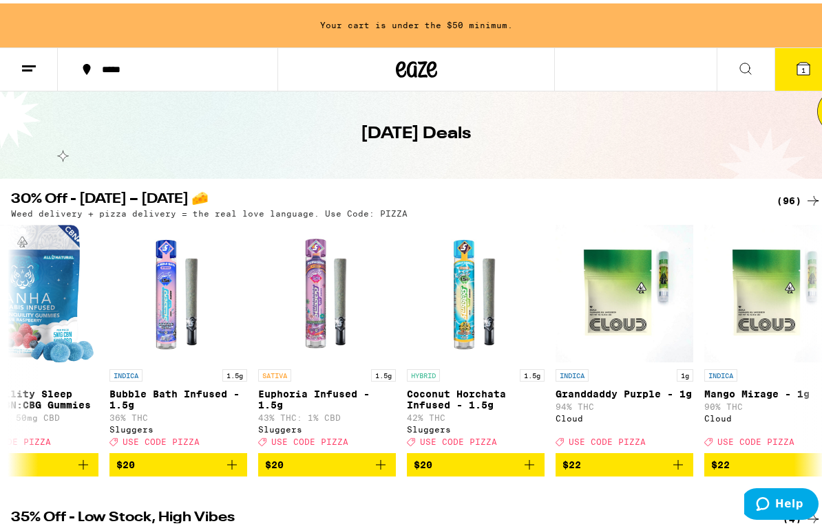
scroll to position [0, 6495]
